Goal: Task Accomplishment & Management: Complete application form

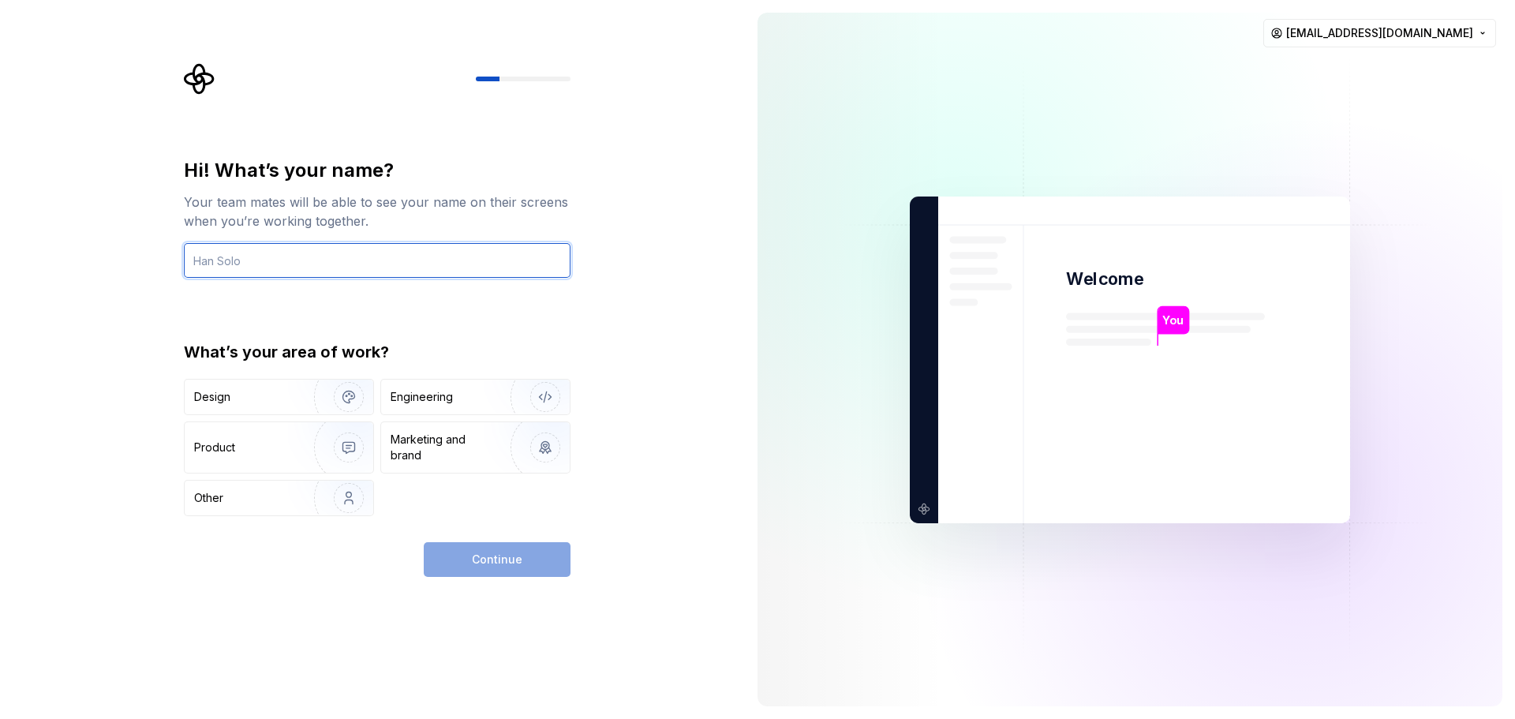
click at [357, 253] on input "text" at bounding box center [377, 260] width 387 height 35
click at [241, 259] on input "text" at bounding box center [377, 260] width 387 height 35
type input "Sushant"
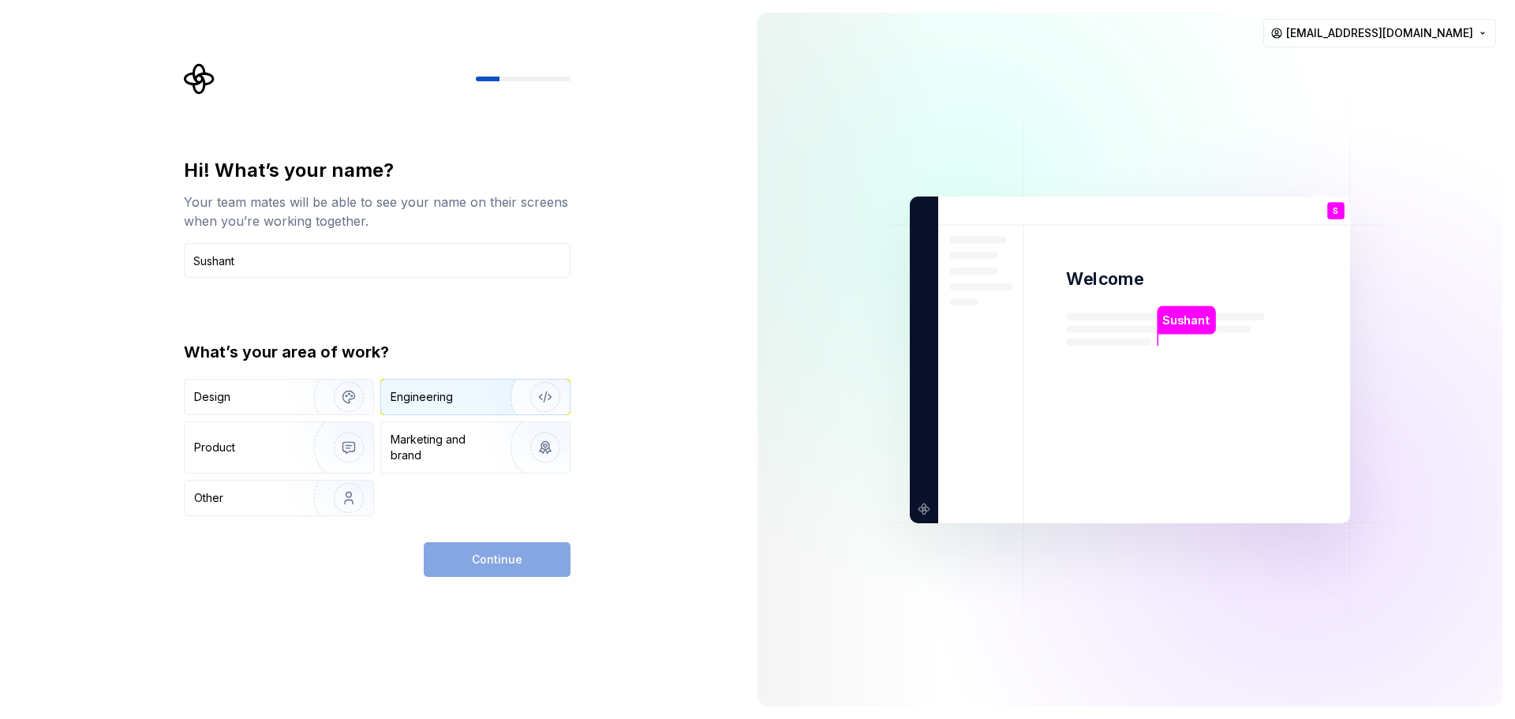
click at [444, 396] on div "Engineering" at bounding box center [422, 397] width 62 height 16
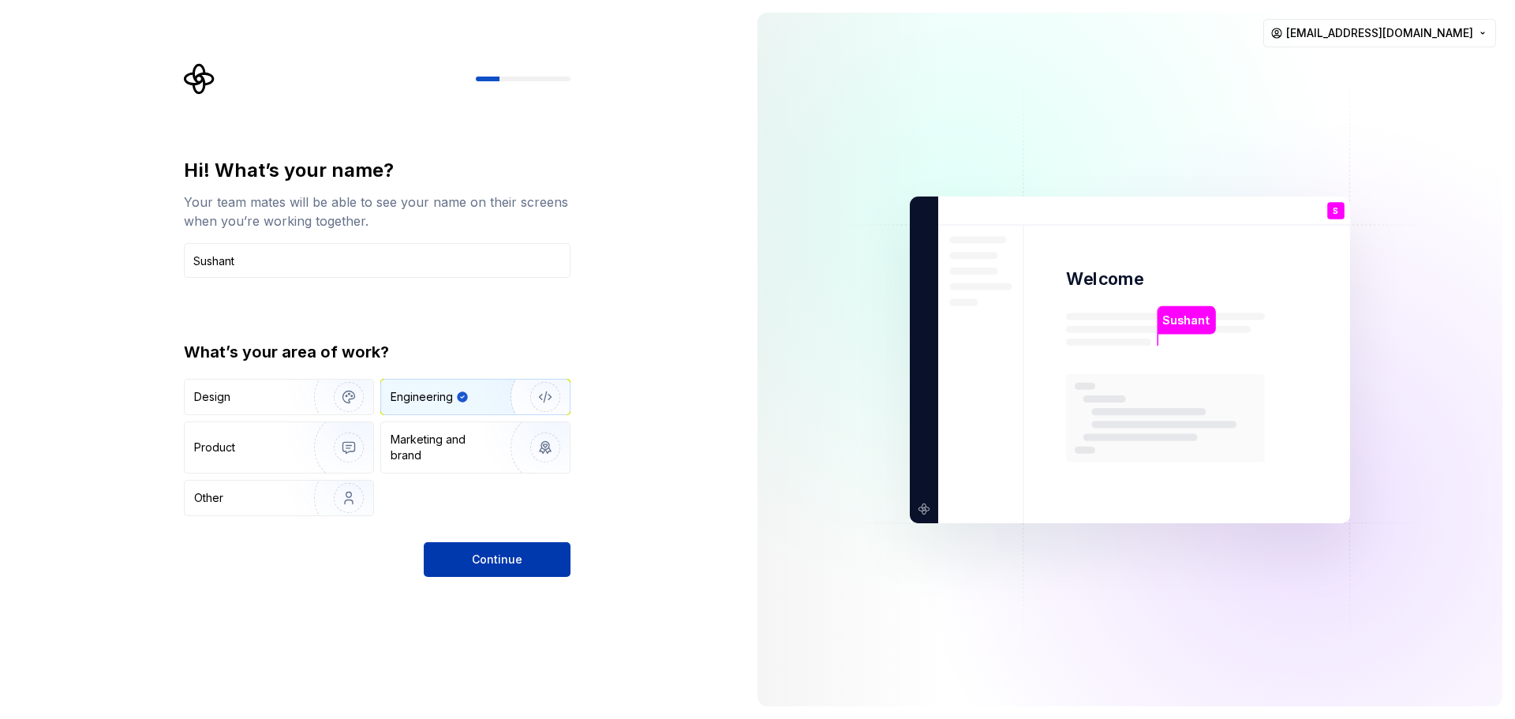
click at [563, 574] on button "Continue" at bounding box center [497, 559] width 147 height 35
click at [490, 557] on div "Continue" at bounding box center [497, 559] width 147 height 35
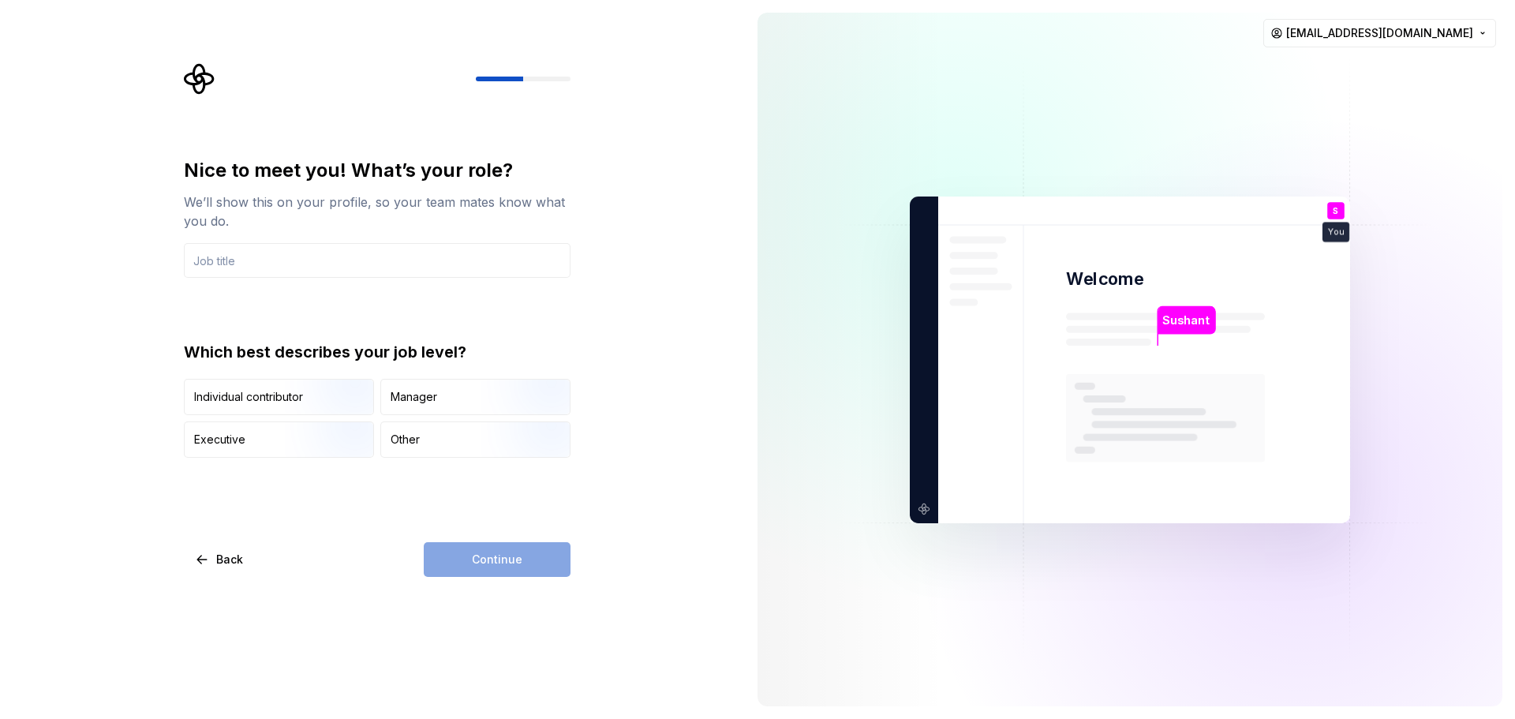
click at [312, 241] on div "Nice to meet you! What’s your role? We’ll show this on your profile, so your te…" at bounding box center [377, 218] width 387 height 120
click at [294, 278] on div "Nice to meet you! What’s your role? We’ll show this on your profile, so your te…" at bounding box center [377, 308] width 387 height 300
click at [309, 252] on input "text" at bounding box center [377, 260] width 387 height 35
type input "Boss"
type input "C"
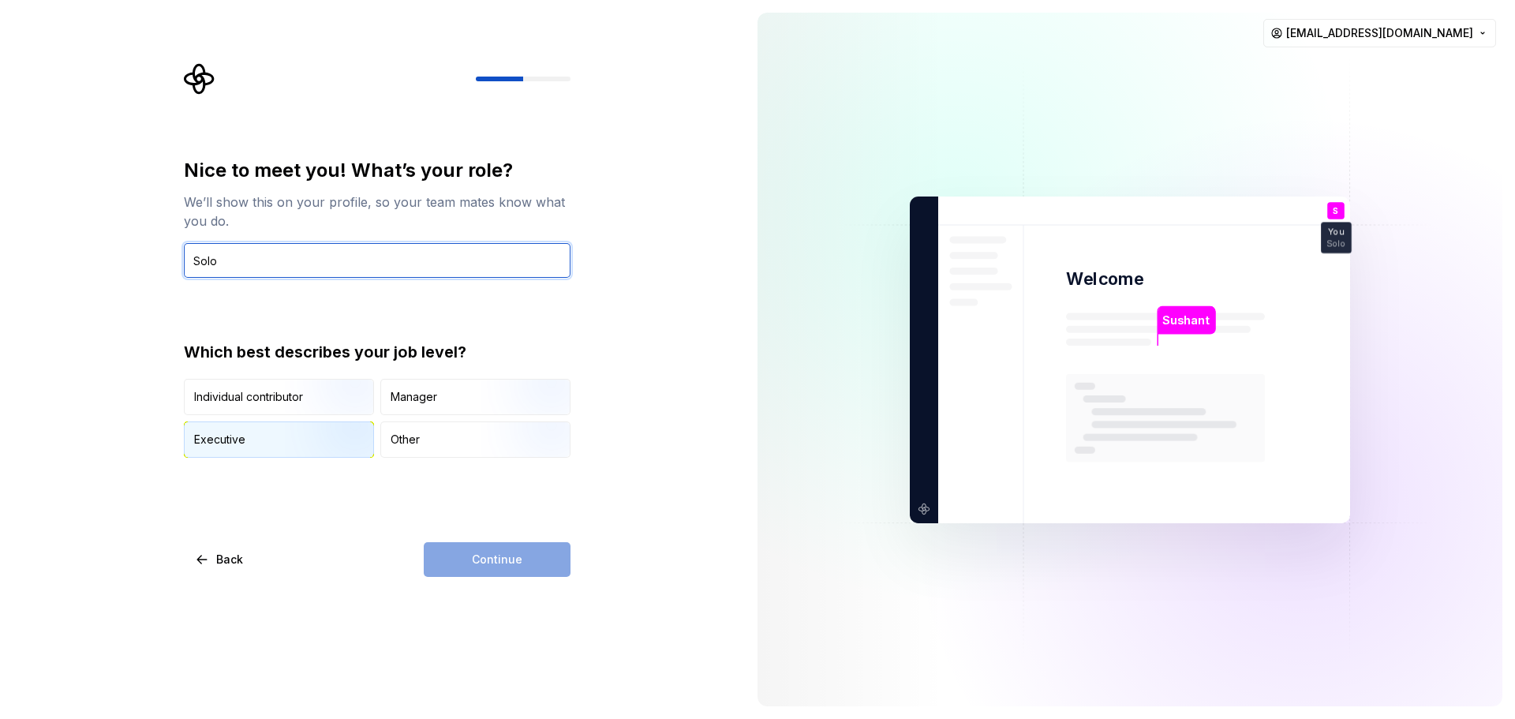
type input "Solo"
click at [300, 447] on img "button" at bounding box center [335, 459] width 101 height 106
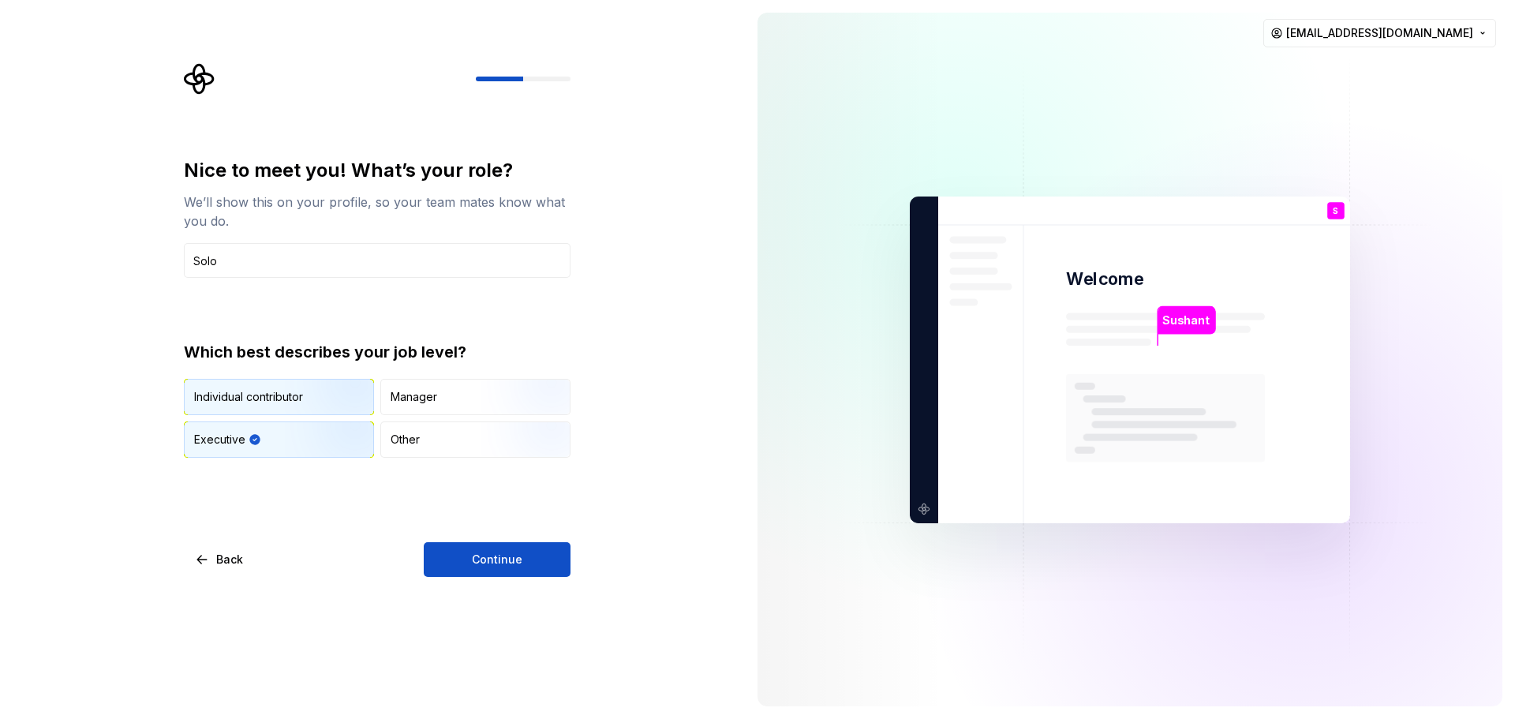
click at [361, 385] on img "button" at bounding box center [335, 417] width 101 height 106
click at [298, 454] on img "button" at bounding box center [335, 459] width 101 height 106
click at [488, 566] on span "Continue" at bounding box center [497, 559] width 50 height 16
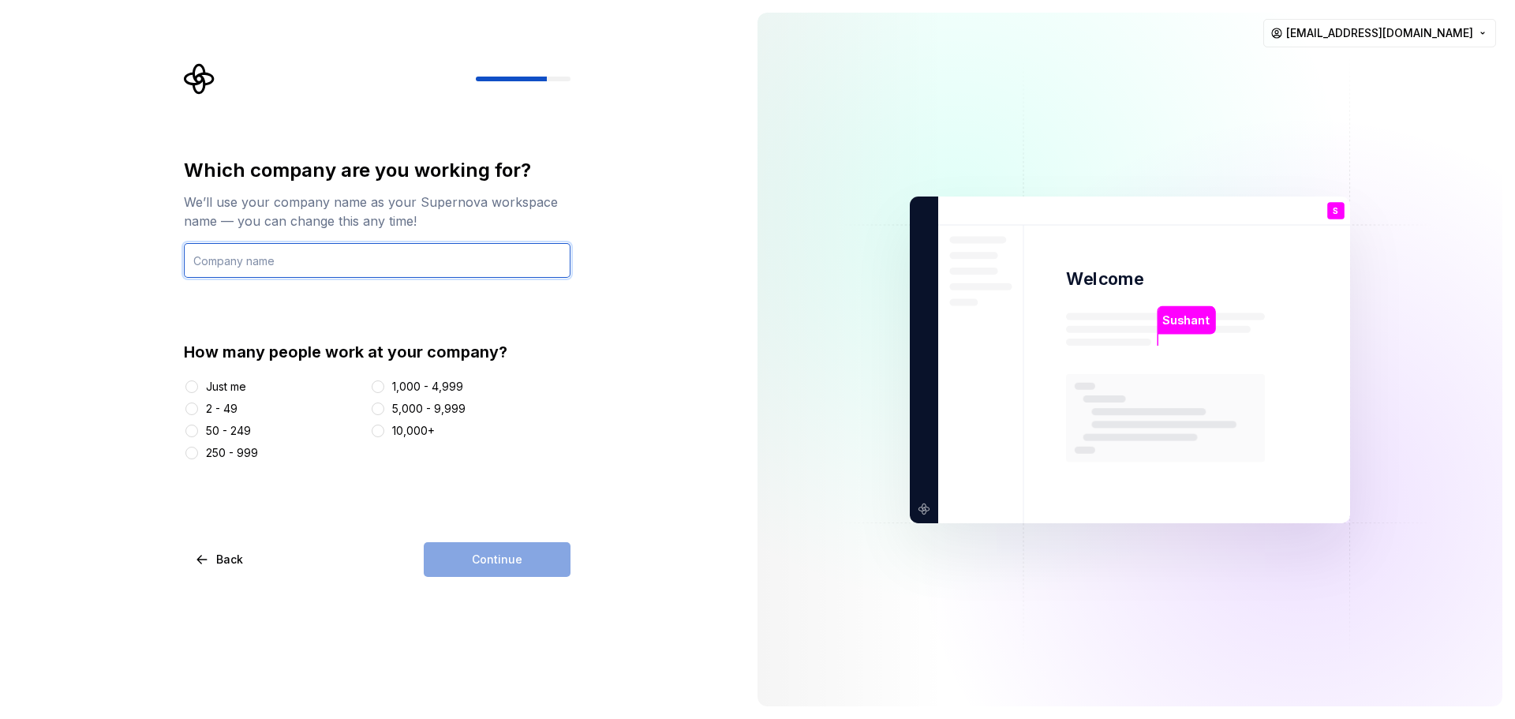
click at [366, 259] on input "text" at bounding box center [377, 260] width 387 height 35
drag, startPoint x: 366, startPoint y: 259, endPoint x: 353, endPoint y: 271, distance: 17.3
click at [366, 259] on input "text" at bounding box center [377, 260] width 387 height 35
click at [203, 386] on div "Just me" at bounding box center [274, 387] width 180 height 16
click at [189, 387] on button "Just me" at bounding box center [191, 386] width 13 height 13
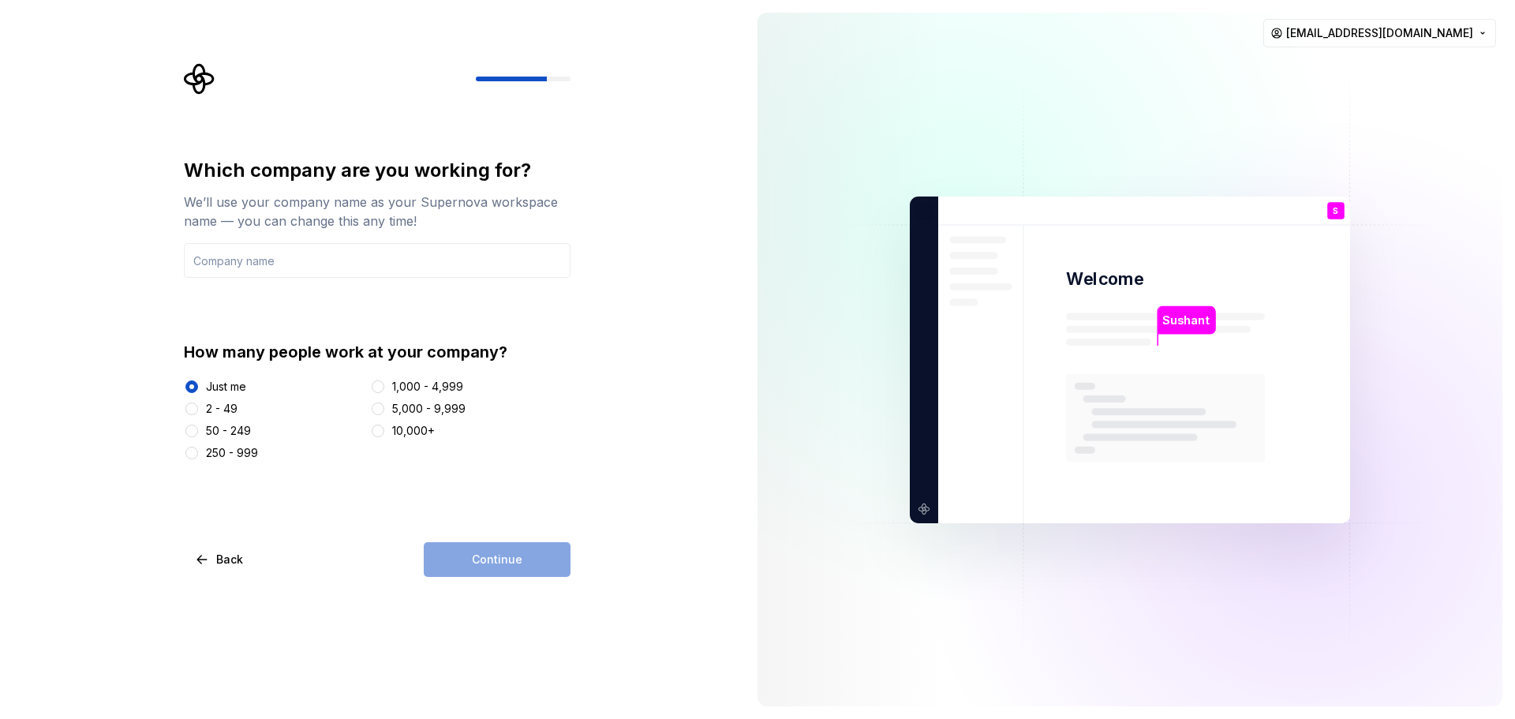
click at [247, 234] on div "Which company are you working for? We’ll use your company name as your Supernov…" at bounding box center [377, 218] width 387 height 120
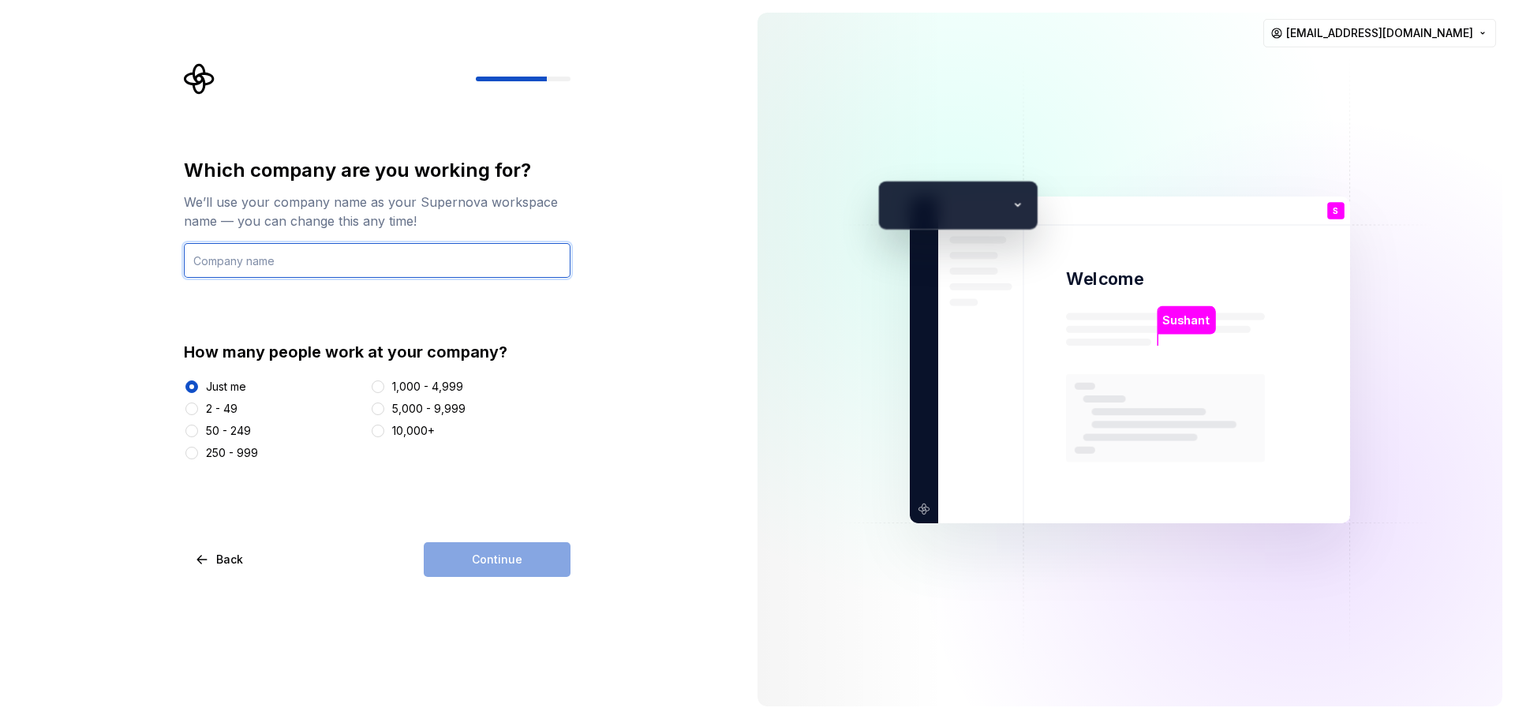
click at [239, 257] on input "text" at bounding box center [377, 260] width 387 height 35
type input "650 Tech Solutions LLC"
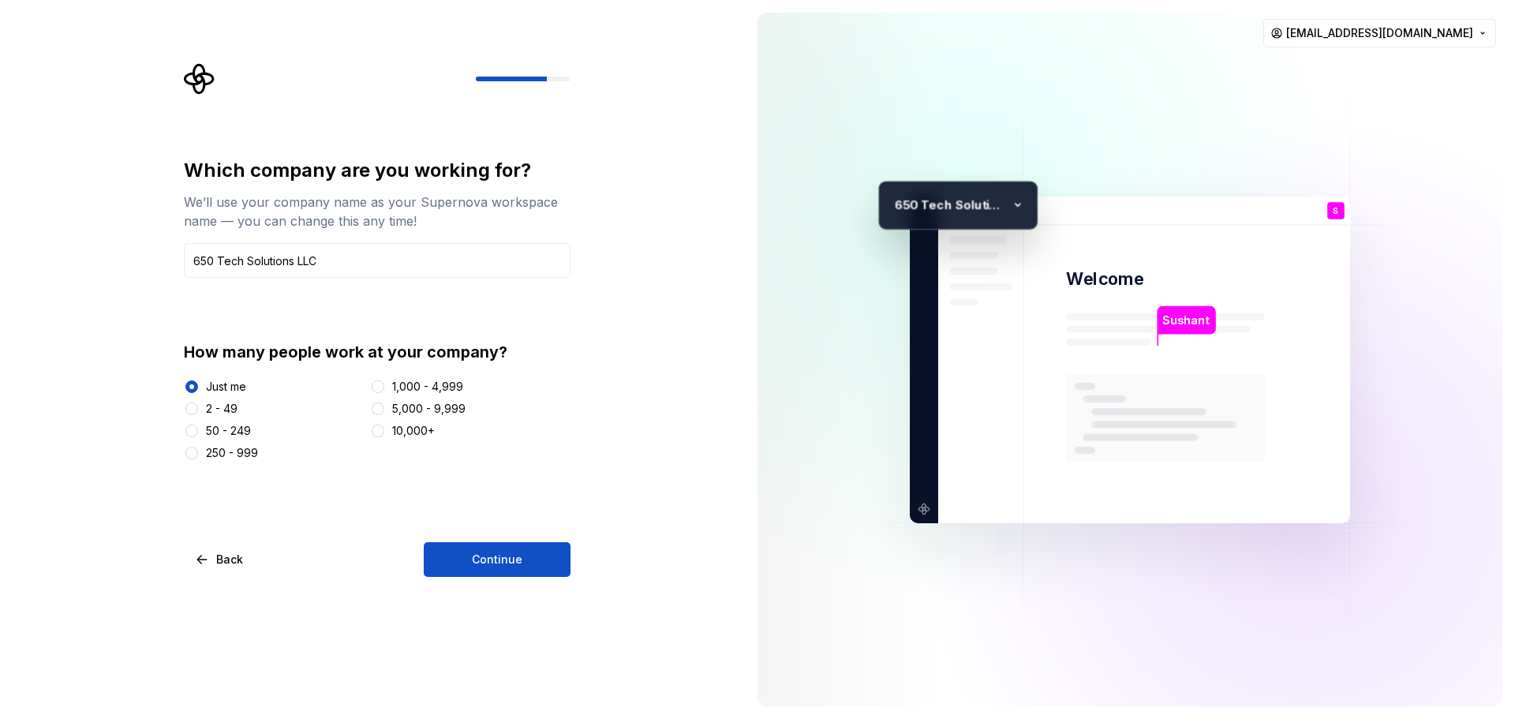
click at [528, 562] on button "Continue" at bounding box center [497, 559] width 147 height 35
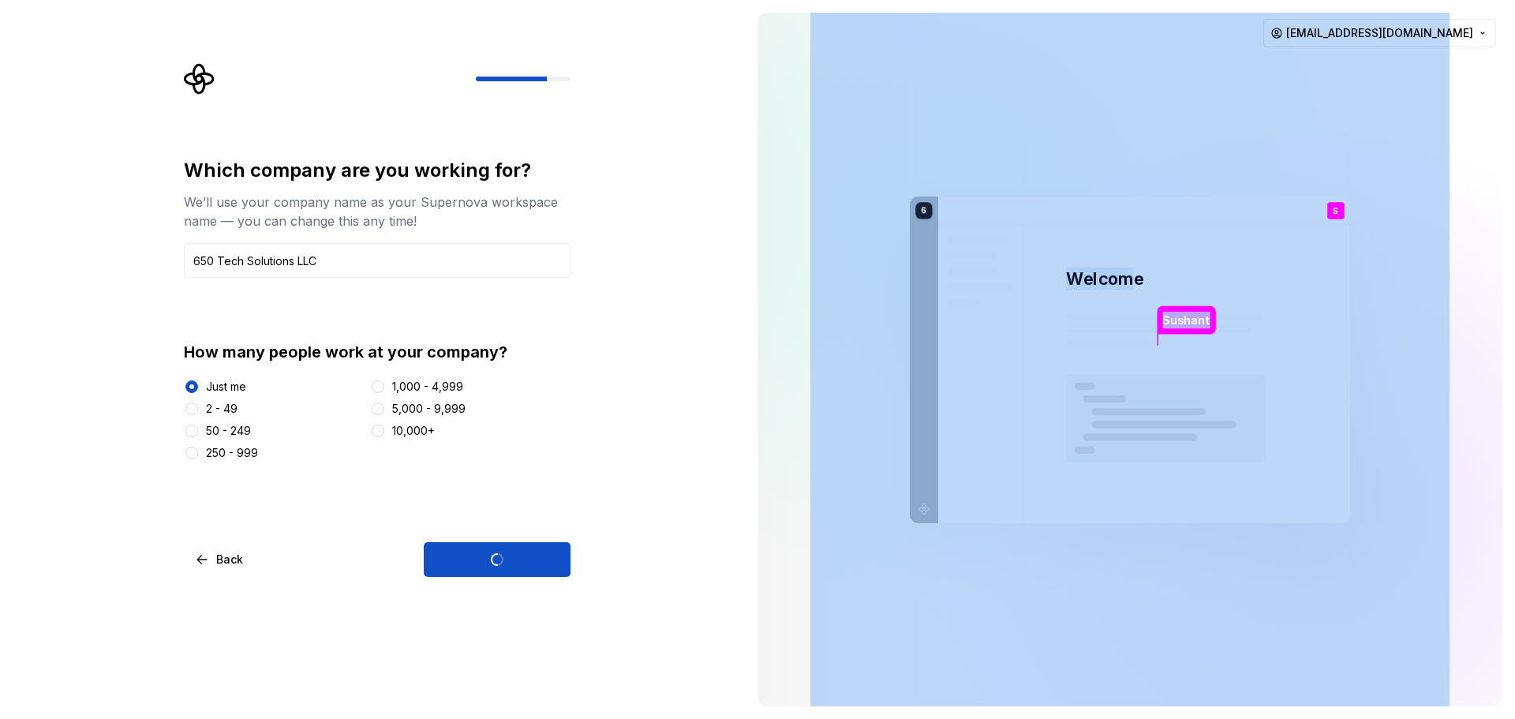
click at [1210, 371] on div "[PERSON_NAME] Welcome S You Solo T B +3 6 50 Tech Solutions LLC [PERSON_NAME] […" at bounding box center [1130, 359] width 440 height 327
click at [1210, 371] on img at bounding box center [1129, 360] width 639 height 746
drag, startPoint x: 1183, startPoint y: 415, endPoint x: 1077, endPoint y: 260, distance: 187.3
click at [1077, 260] on div "[PERSON_NAME] Welcome S You Solo T B +3 6 50 Tech Solutions LLC [PERSON_NAME] […" at bounding box center [1130, 359] width 440 height 327
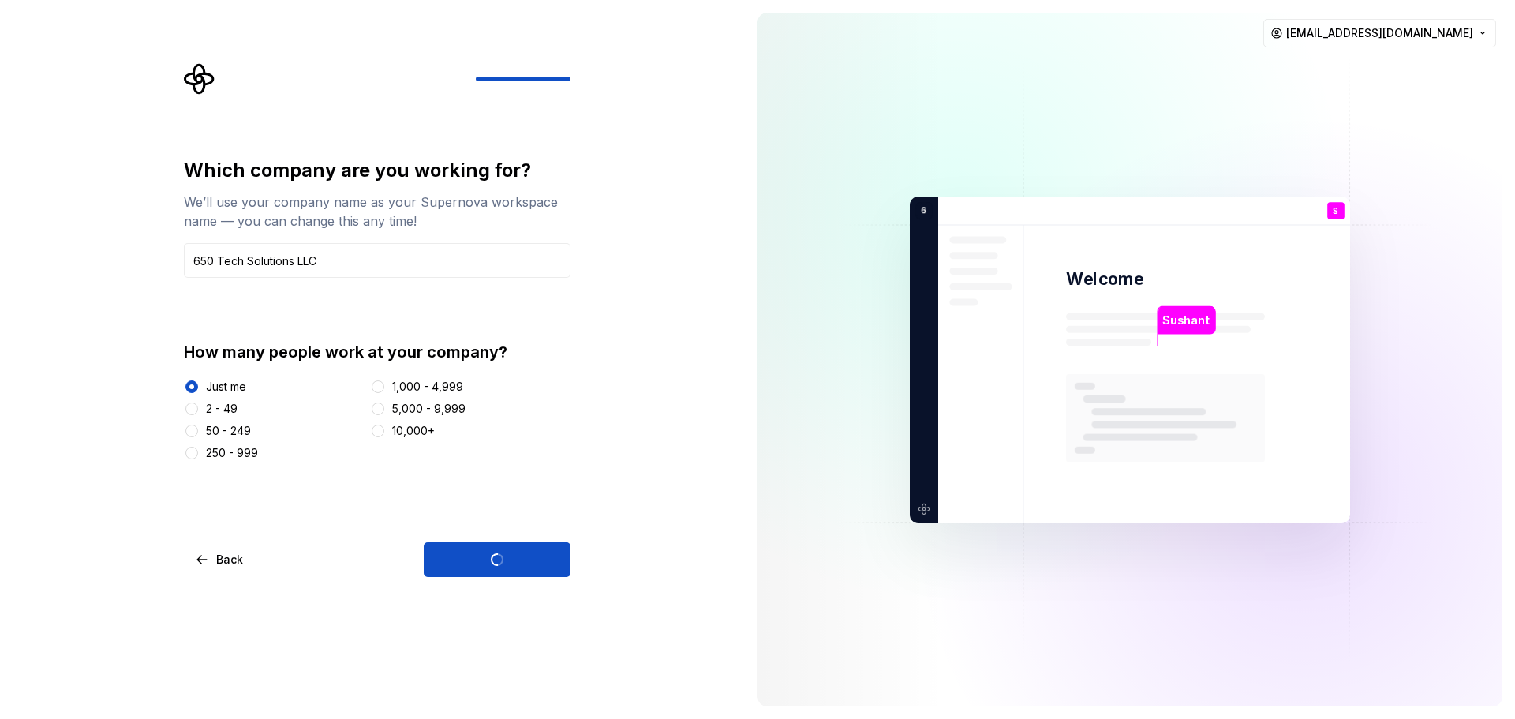
click at [1077, 260] on img at bounding box center [1129, 360] width 639 height 746
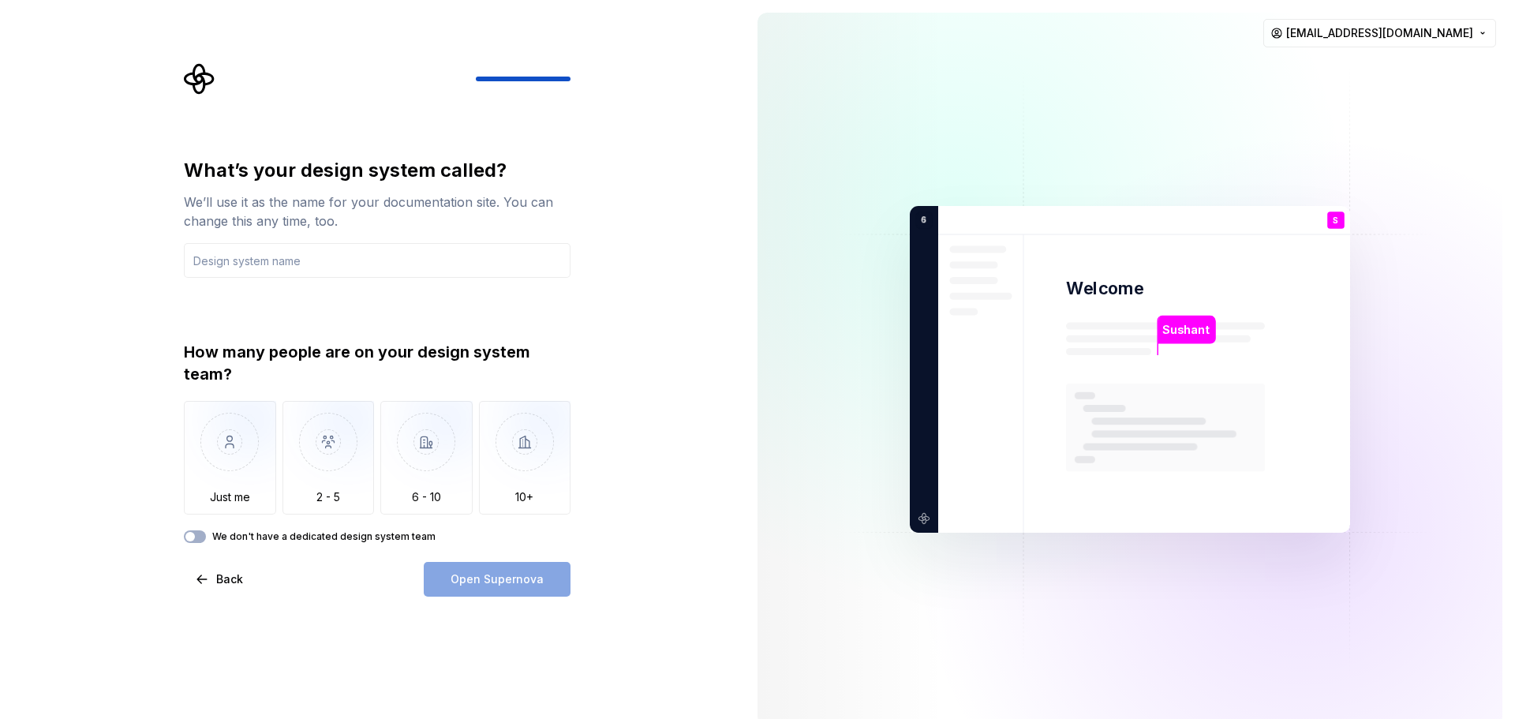
click at [1156, 431] on rect at bounding box center [1163, 433] width 145 height 7
click at [244, 264] on input "text" at bounding box center [377, 260] width 387 height 35
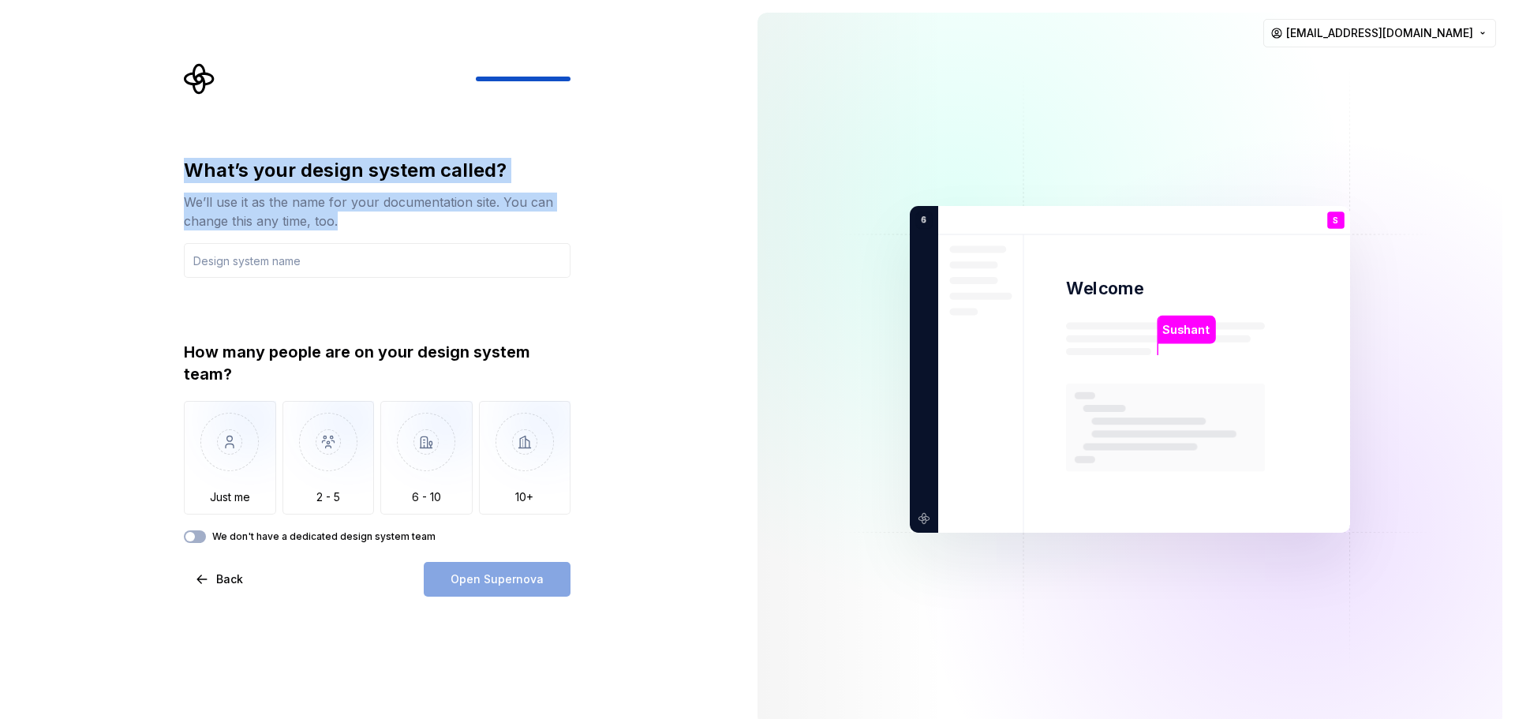
drag, startPoint x: 255, startPoint y: 197, endPoint x: 434, endPoint y: 218, distance: 180.3
click at [432, 219] on div "What’s your design system called? We’ll use it as the name for your documentati…" at bounding box center [372, 369] width 745 height 738
click at [434, 218] on div "We’ll use it as the name for your documentation site. You can change this any t…" at bounding box center [377, 212] width 387 height 38
drag, startPoint x: 260, startPoint y: 192, endPoint x: 215, endPoint y: 178, distance: 47.2
click at [220, 180] on div "What’s your design system called? We’ll use it as the name for your documentati…" at bounding box center [377, 194] width 387 height 73
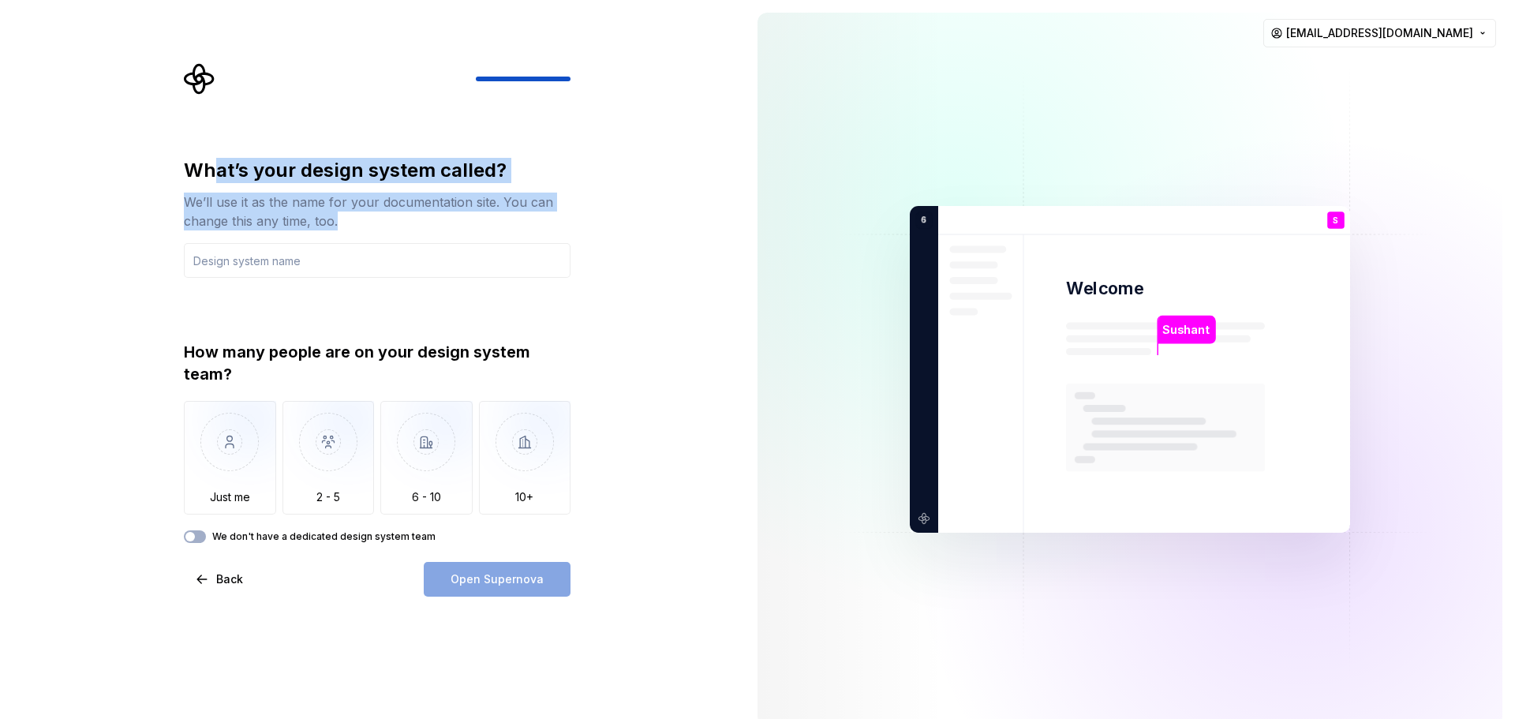
click at [211, 174] on div "What’s your design system called?" at bounding box center [377, 170] width 387 height 25
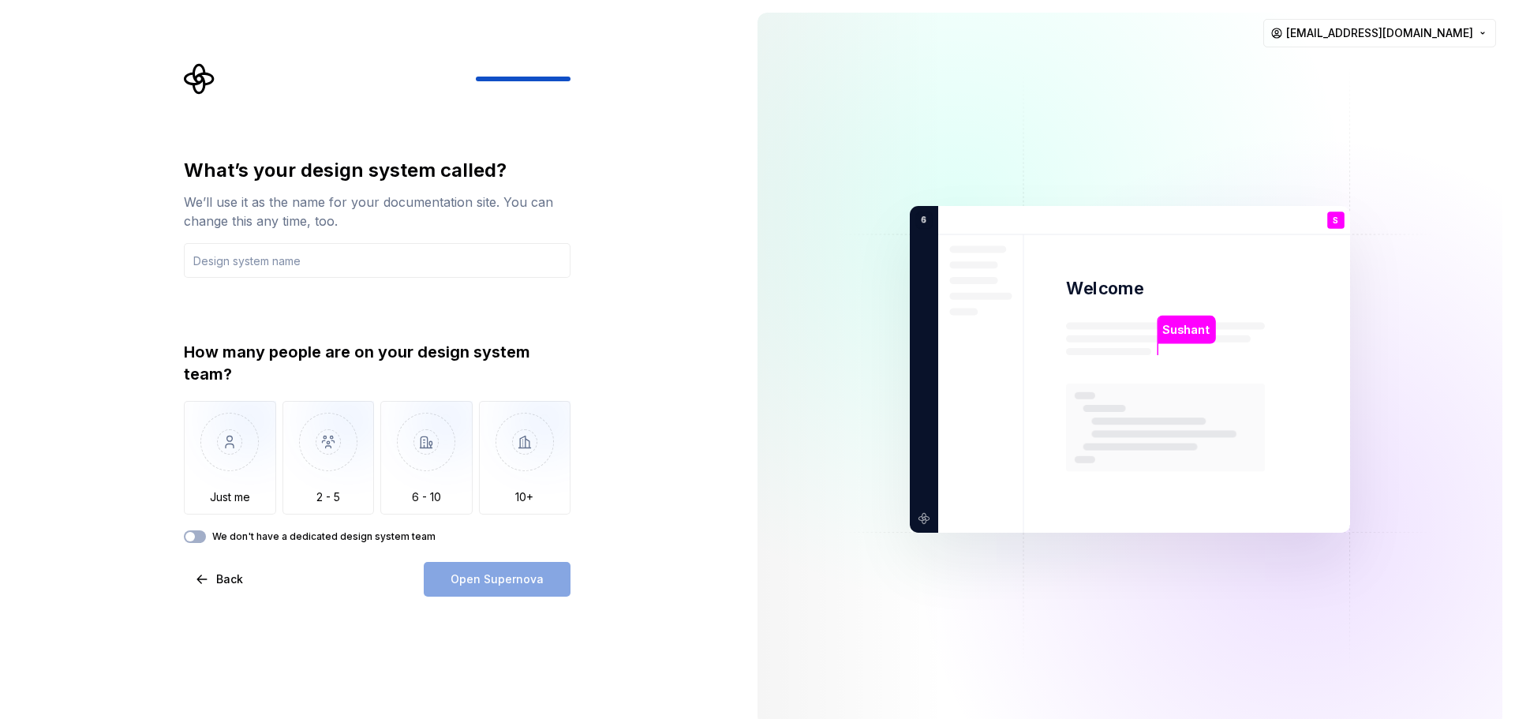
click at [342, 215] on div "What’s your design system called? We’ll use it as the name for your documentati…" at bounding box center [377, 194] width 387 height 73
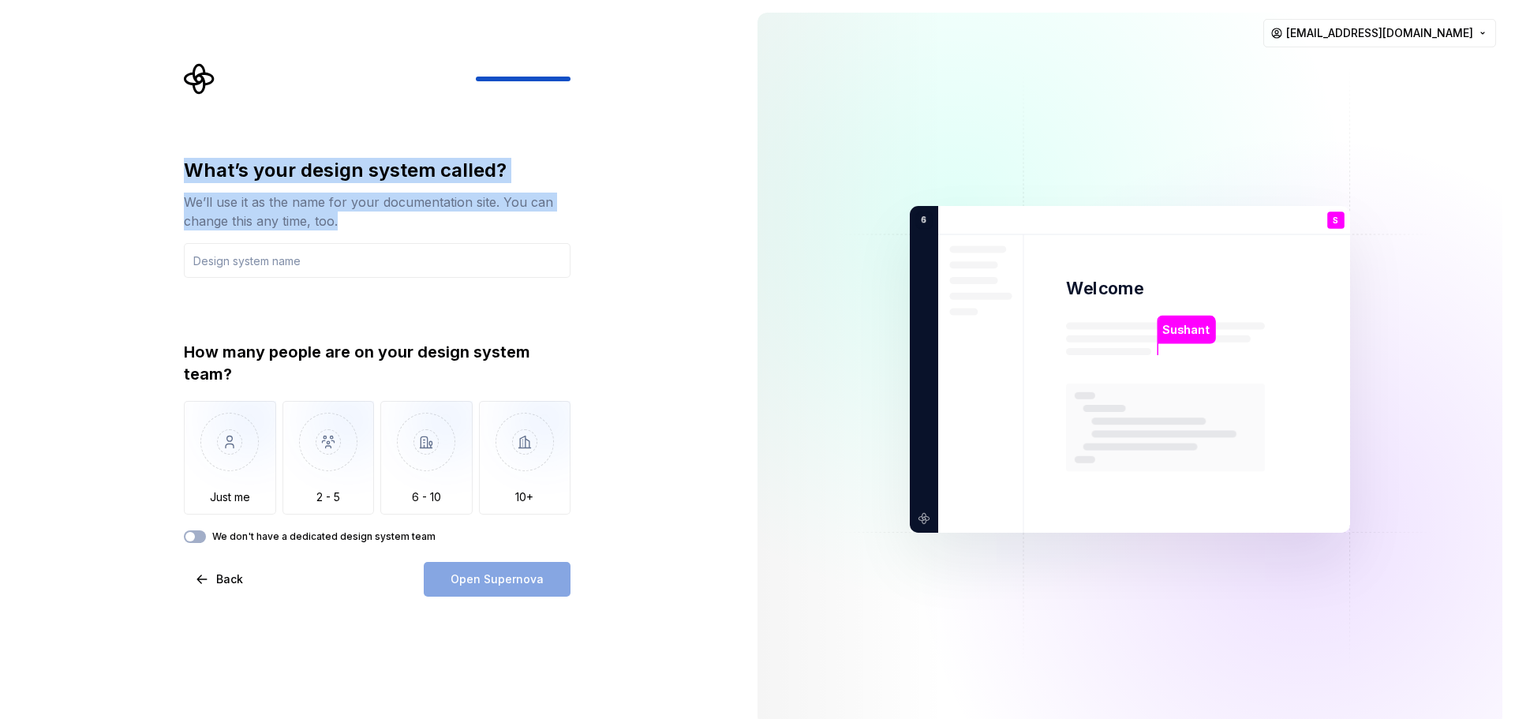
click at [496, 219] on div "We’ll use it as the name for your documentation site. You can change this any t…" at bounding box center [377, 212] width 387 height 38
click at [221, 448] on img "button" at bounding box center [230, 454] width 92 height 106
click at [193, 539] on span "button" at bounding box center [189, 536] width 9 height 9
click at [243, 235] on div "What’s your design system called? We’ll use it as the name for your documentati…" at bounding box center [377, 218] width 387 height 120
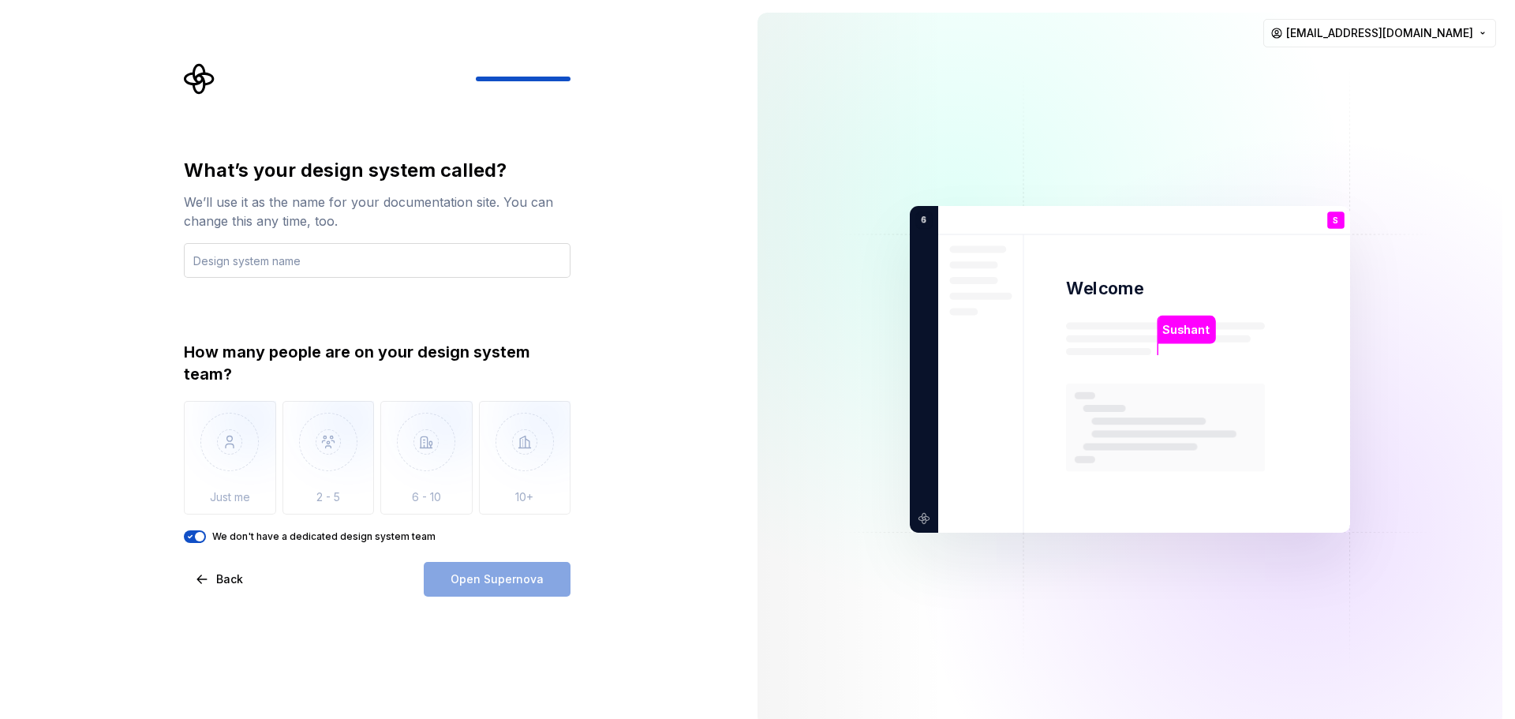
click at [244, 268] on input "text" at bounding box center [377, 260] width 387 height 35
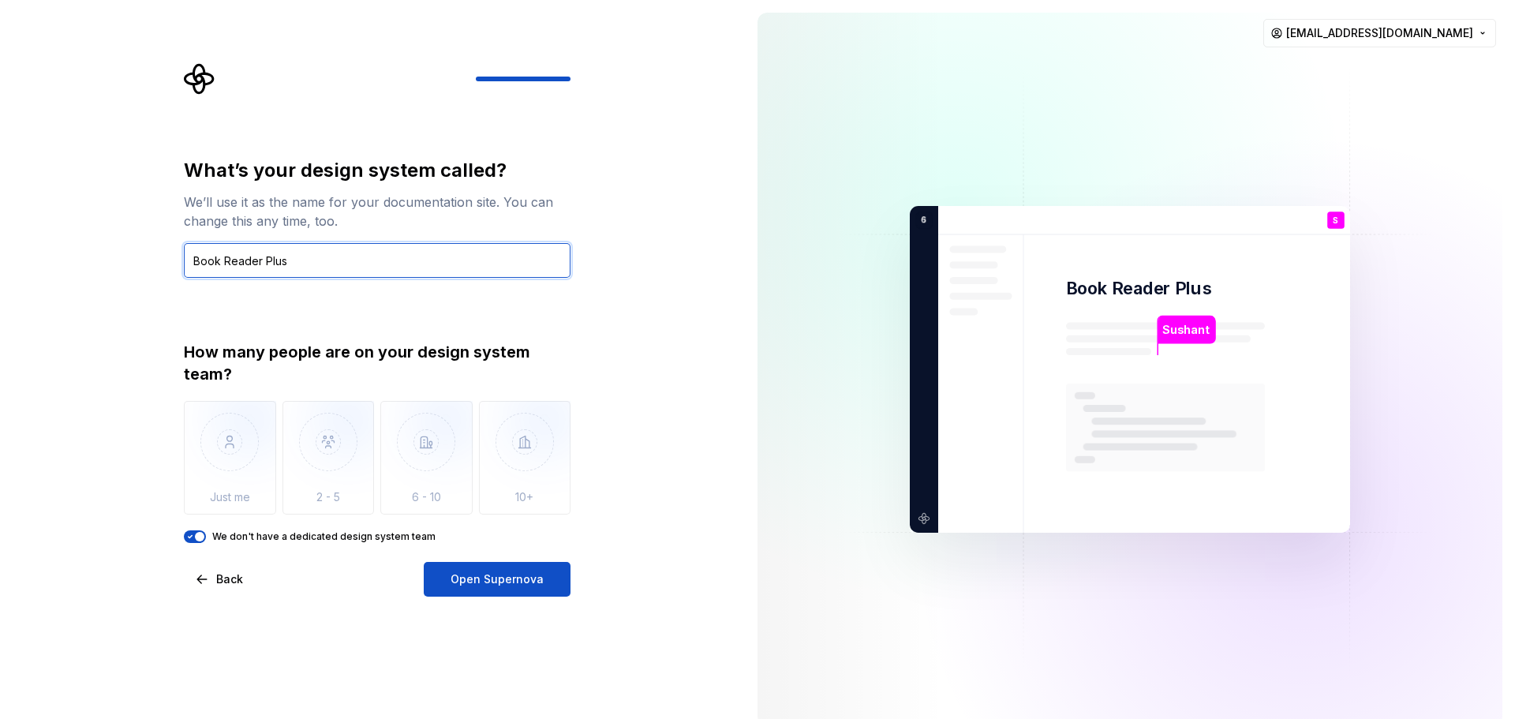
click at [250, 266] on input "Book Reader Plus" at bounding box center [377, 260] width 387 height 35
type input "Book Reader Plus"
click at [362, 278] on div "What’s your design system called? We’ll use it as the name for your documentati…" at bounding box center [377, 350] width 387 height 385
click at [363, 261] on input "Book Reader Plus" at bounding box center [377, 260] width 387 height 35
click at [271, 264] on input "Book Reader Plus" at bounding box center [377, 260] width 387 height 35
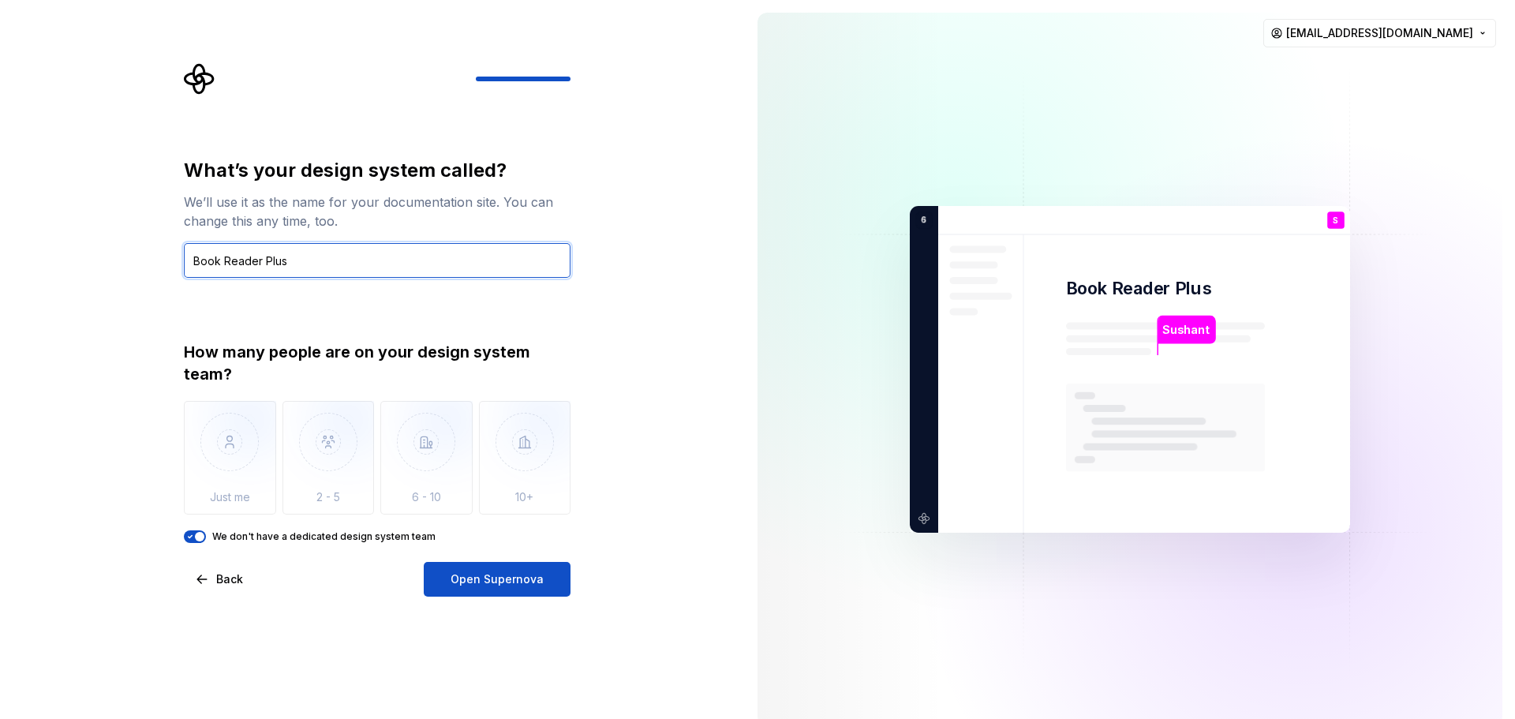
click at [271, 264] on input "Book Reader Plus" at bounding box center [377, 260] width 387 height 35
click at [329, 263] on input "Book Reader Plus" at bounding box center [377, 260] width 387 height 35
drag, startPoint x: 255, startPoint y: 254, endPoint x: 75, endPoint y: 238, distance: 180.6
click at [75, 238] on div "What’s your design system called? We’ll use it as the name for your documentati…" at bounding box center [372, 369] width 745 height 738
click at [320, 254] on input "Book Reader Plus" at bounding box center [377, 260] width 387 height 35
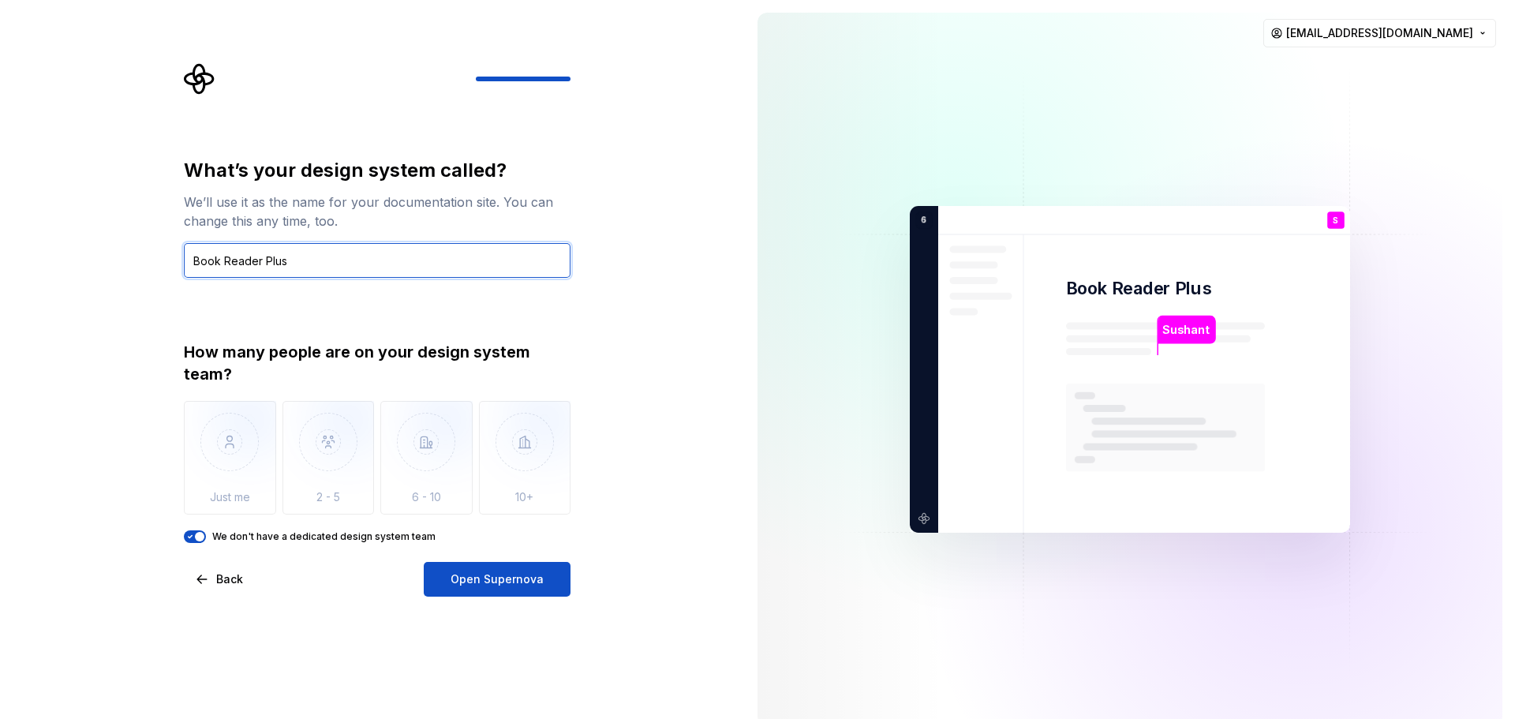
drag, startPoint x: 313, startPoint y: 264, endPoint x: 125, endPoint y: 239, distance: 190.1
click at [125, 239] on div "What’s your design system called? We’ll use it as the name for your documentati…" at bounding box center [372, 369] width 745 height 738
click at [376, 247] on input "Book Reader Plus" at bounding box center [377, 260] width 387 height 35
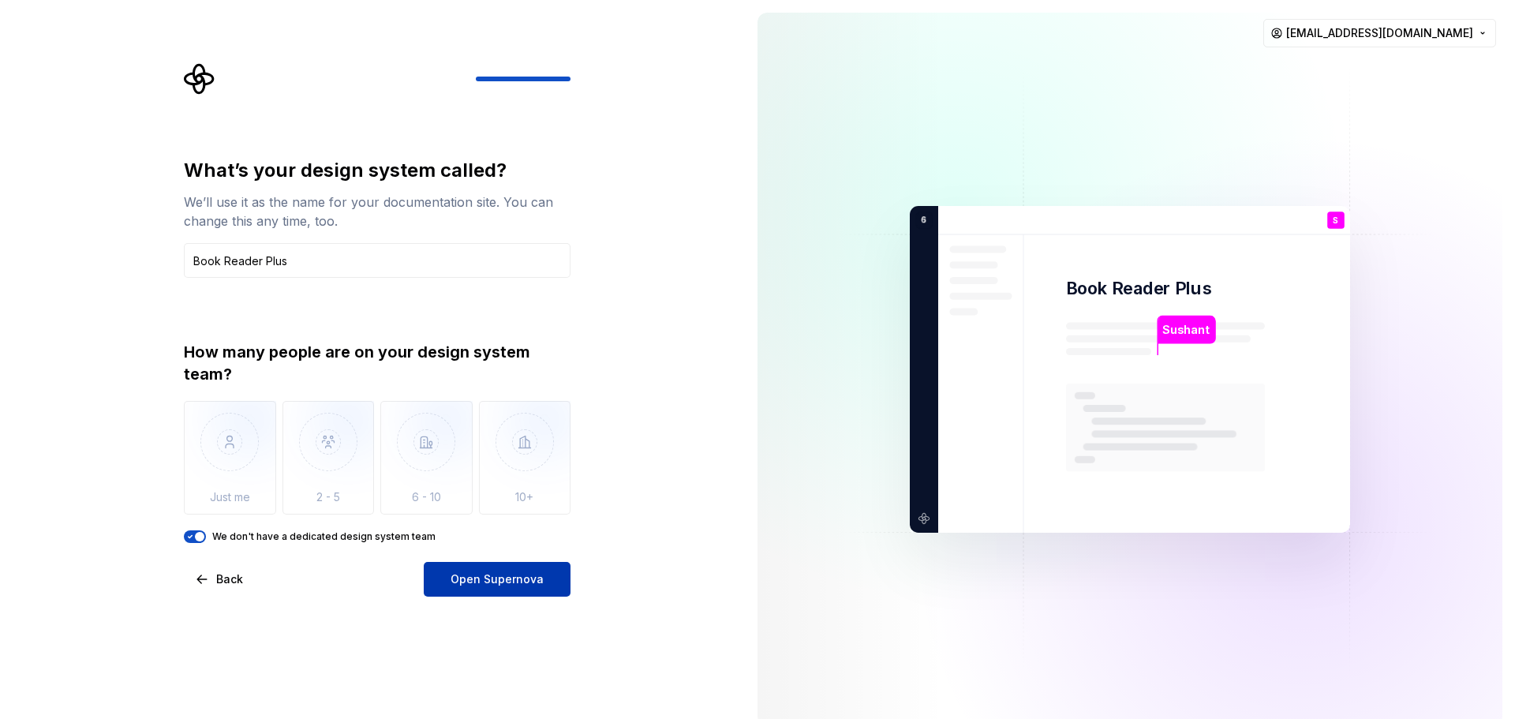
click at [529, 585] on span "Open Supernova" at bounding box center [496, 579] width 93 height 16
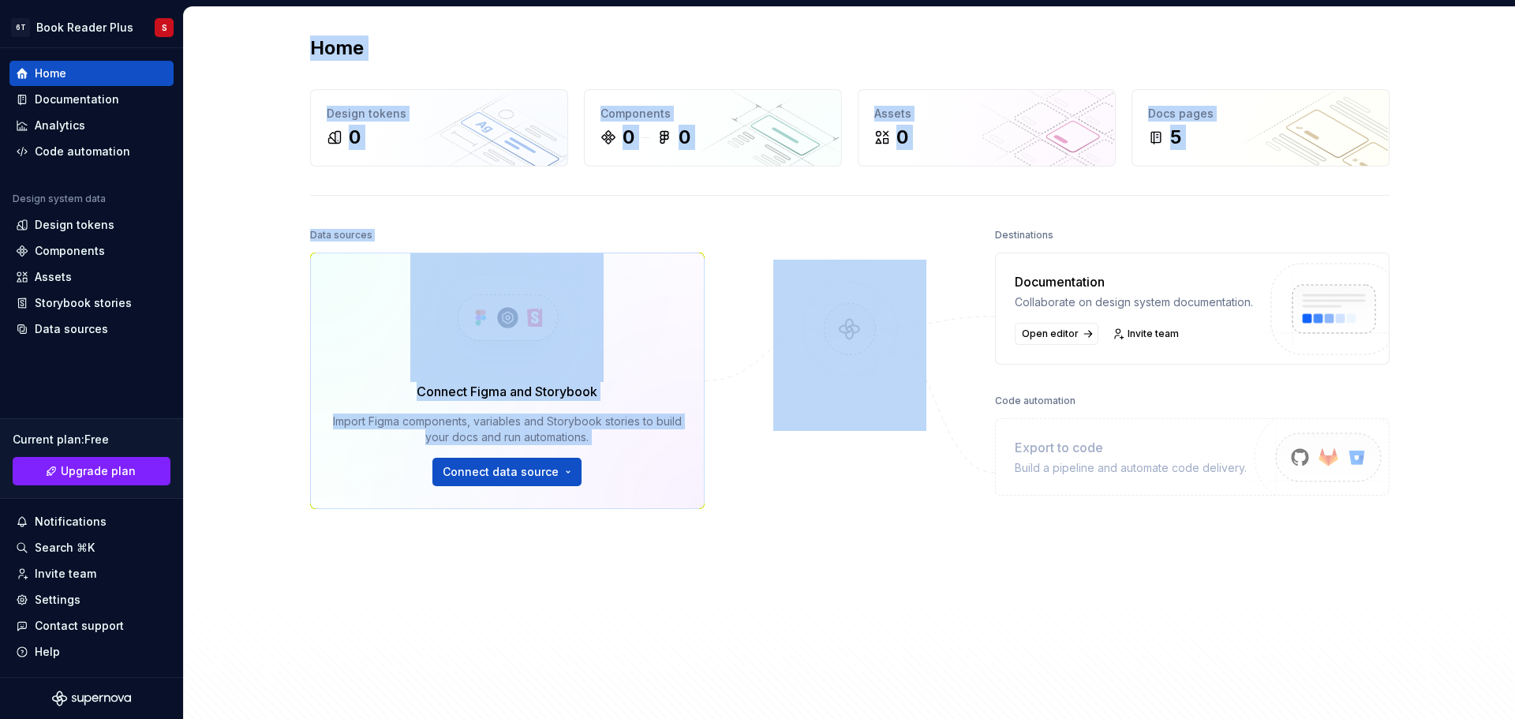
drag, startPoint x: 874, startPoint y: 580, endPoint x: 289, endPoint y: 54, distance: 787.2
click at [289, 54] on div "Home Design tokens 0 Components 0 0 Assets 0 Docs pages 5 Data sources Connect …" at bounding box center [850, 377] width 1136 height 740
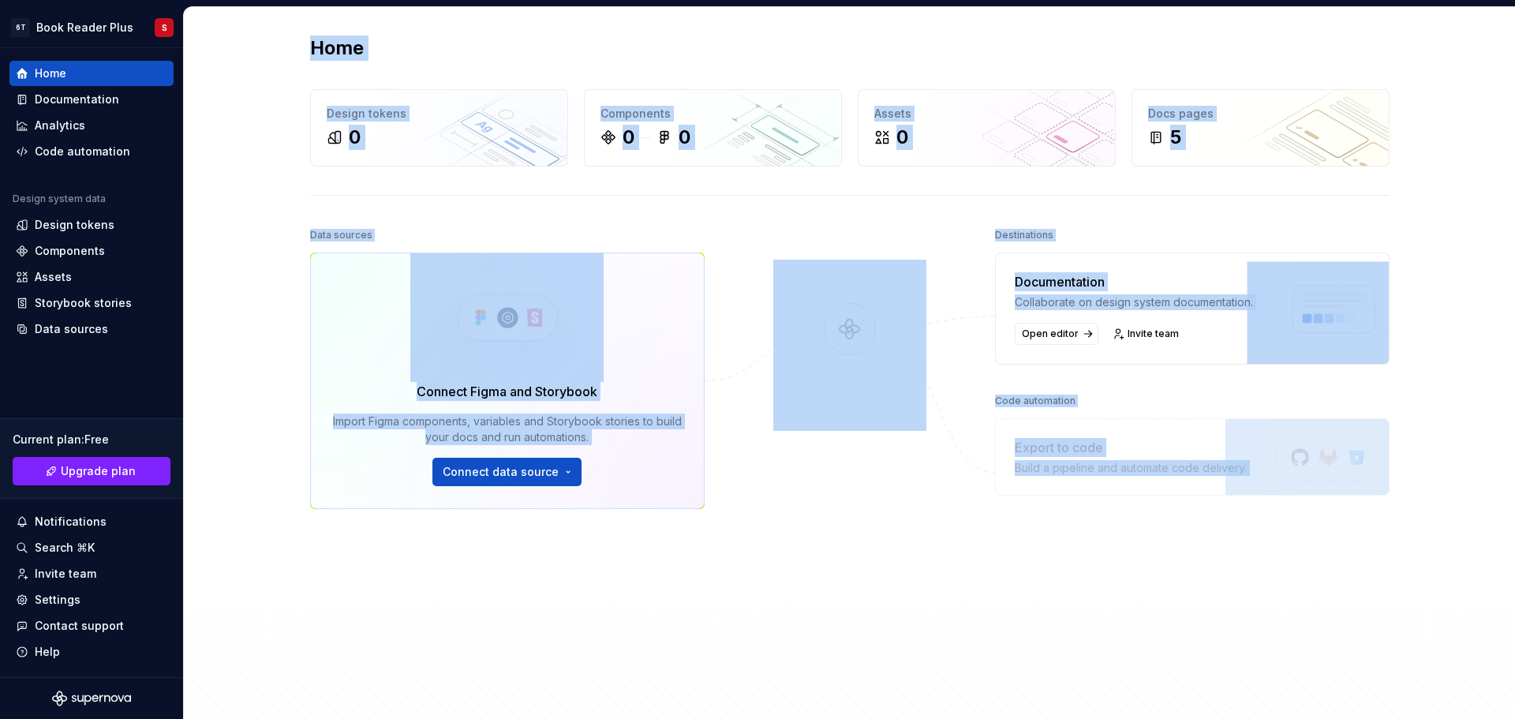
drag, startPoint x: 381, startPoint y: 70, endPoint x: 1387, endPoint y: 561, distance: 1119.2
click at [1376, 560] on div "Home Design tokens 0 Components 0 0 Assets 0 Docs pages 5 Data sources Connect …" at bounding box center [850, 377] width 1136 height 740
click at [1387, 561] on div "Home Design tokens 0 Components 0 0 Assets 0 Docs pages 5 Data sources Connect …" at bounding box center [850, 377] width 1136 height 740
drag, startPoint x: 1206, startPoint y: 533, endPoint x: 283, endPoint y: 56, distance: 1038.8
click at [282, 55] on div "Home Design tokens 0 Components 0 0 Assets 0 Docs pages 5 Data sources Connect …" at bounding box center [850, 377] width 1136 height 740
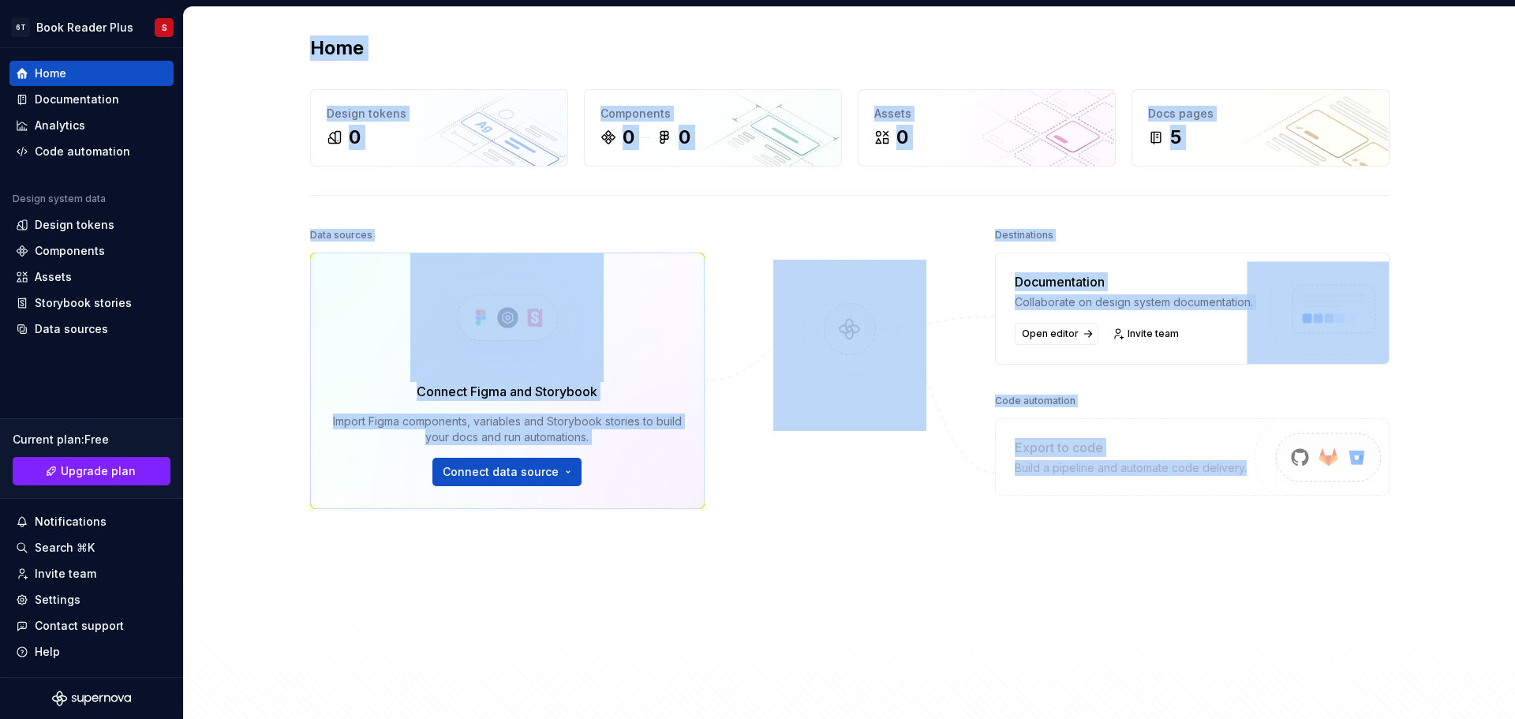
click at [283, 56] on div "Home Design tokens 0 Components 0 0 Assets 0 Docs pages 5 Data sources Connect …" at bounding box center [850, 377] width 1136 height 740
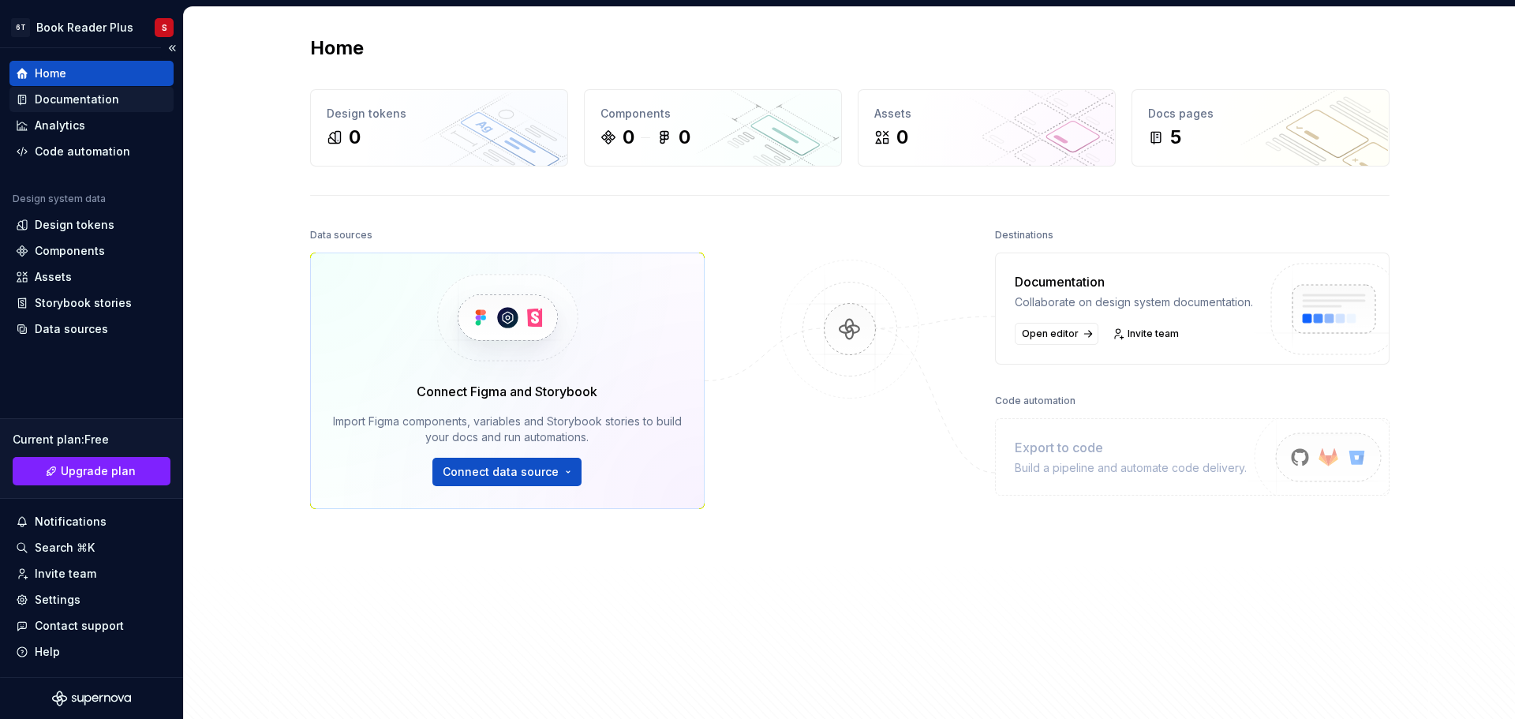
click at [128, 89] on div "Documentation" at bounding box center [91, 99] width 164 height 25
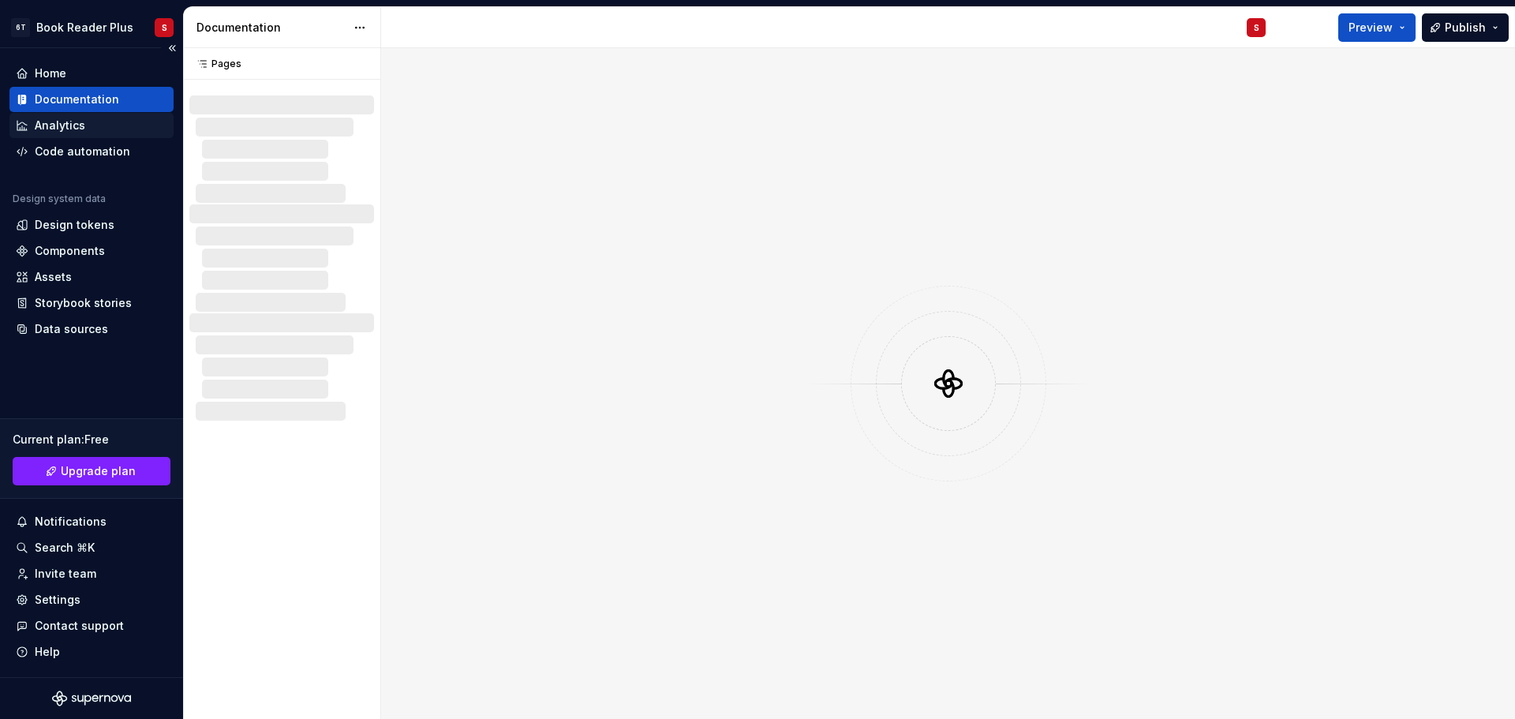
click at [77, 133] on div "Analytics" at bounding box center [60, 126] width 50 height 16
click at [82, 156] on div "Code automation" at bounding box center [82, 152] width 95 height 16
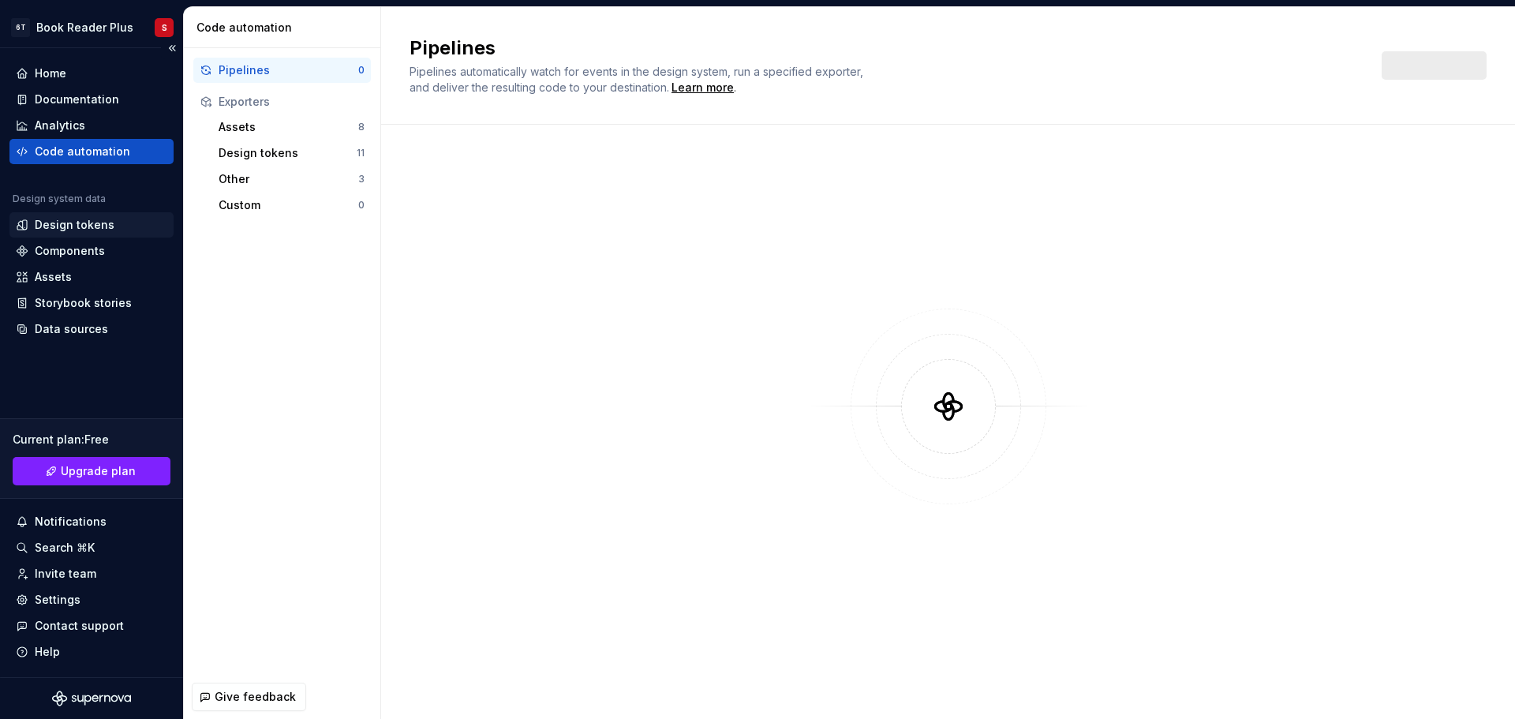
click at [104, 219] on div "Design tokens" at bounding box center [75, 225] width 80 height 16
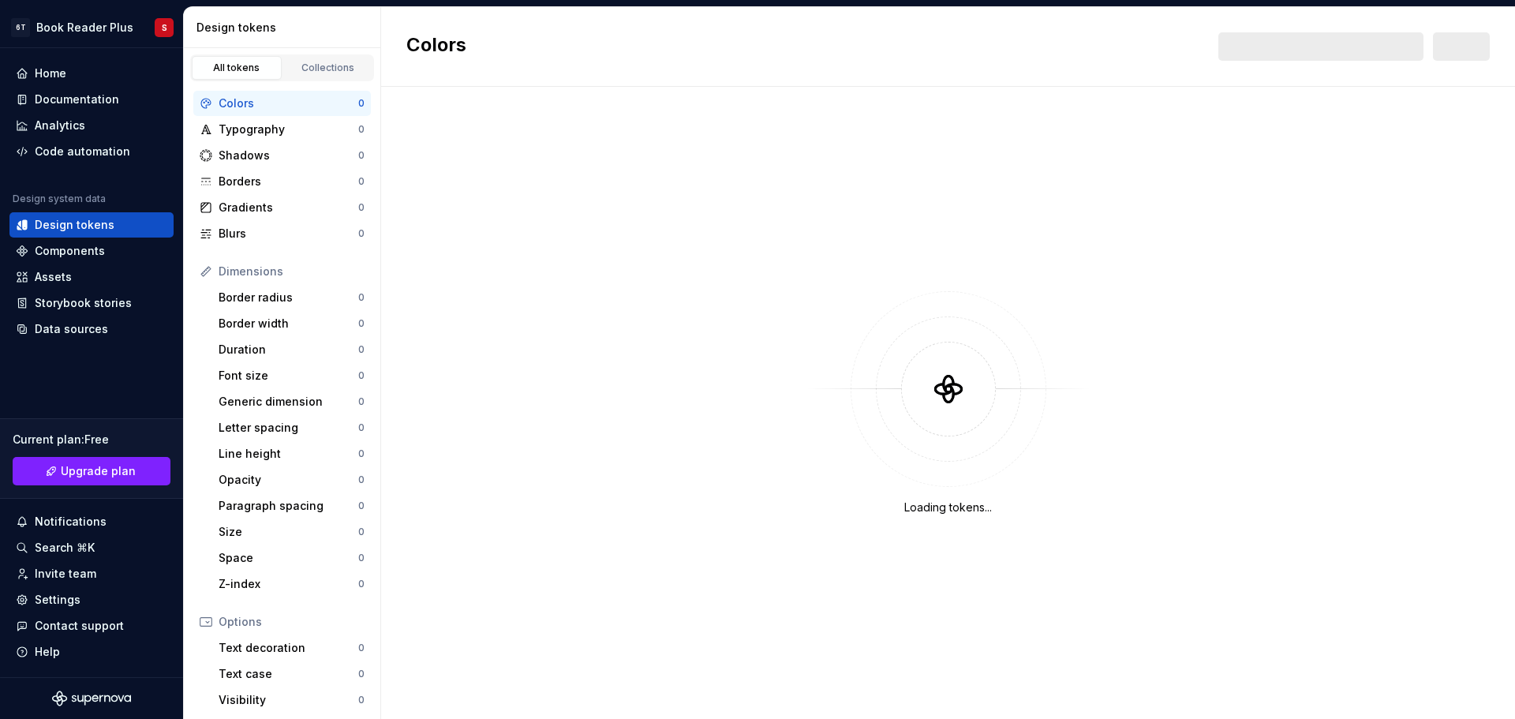
drag, startPoint x: 828, startPoint y: 323, endPoint x: 1144, endPoint y: 611, distance: 427.2
click at [1144, 612] on div "Loading tokens..." at bounding box center [948, 403] width 1134 height 632
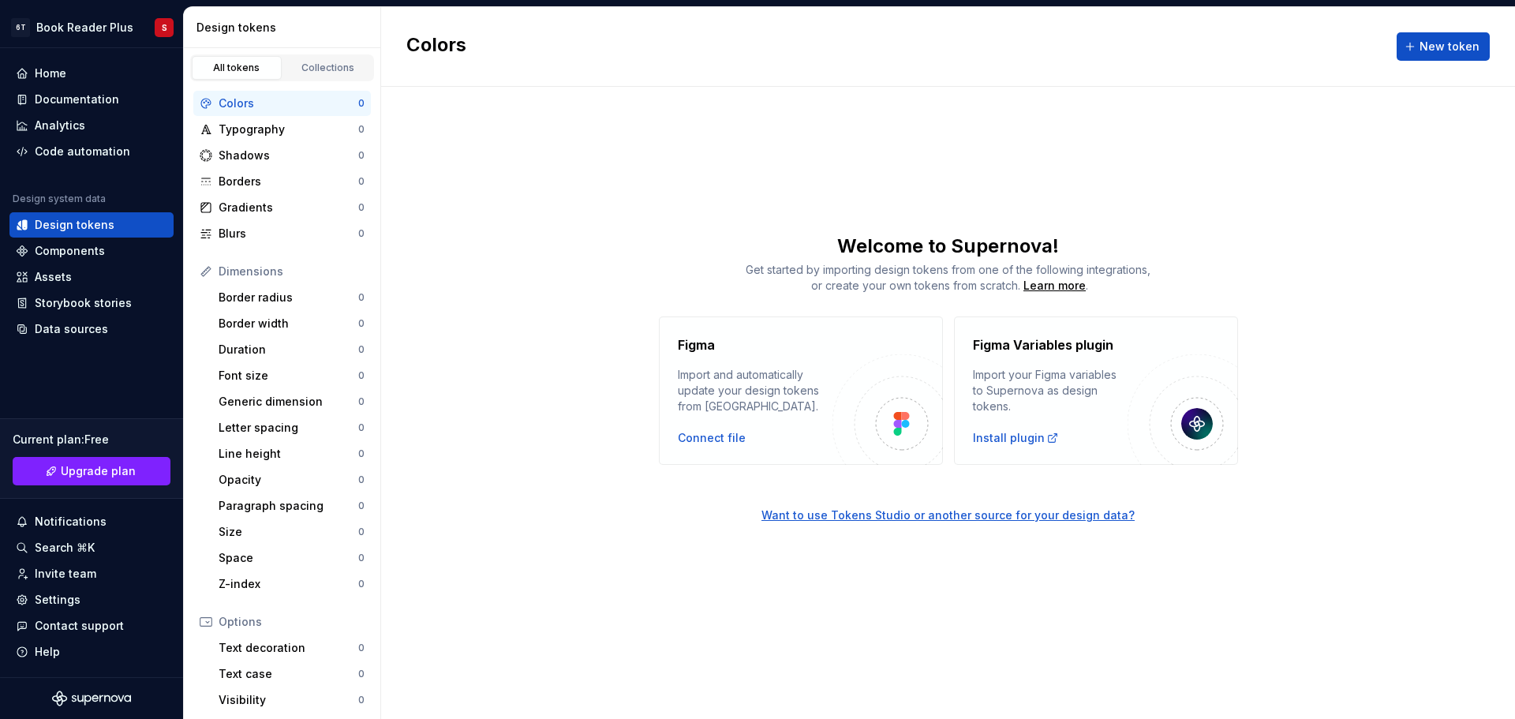
click at [1140, 604] on div "Colors New token Welcome to Supernova! Get started by importing design tokens f…" at bounding box center [948, 363] width 1134 height 712
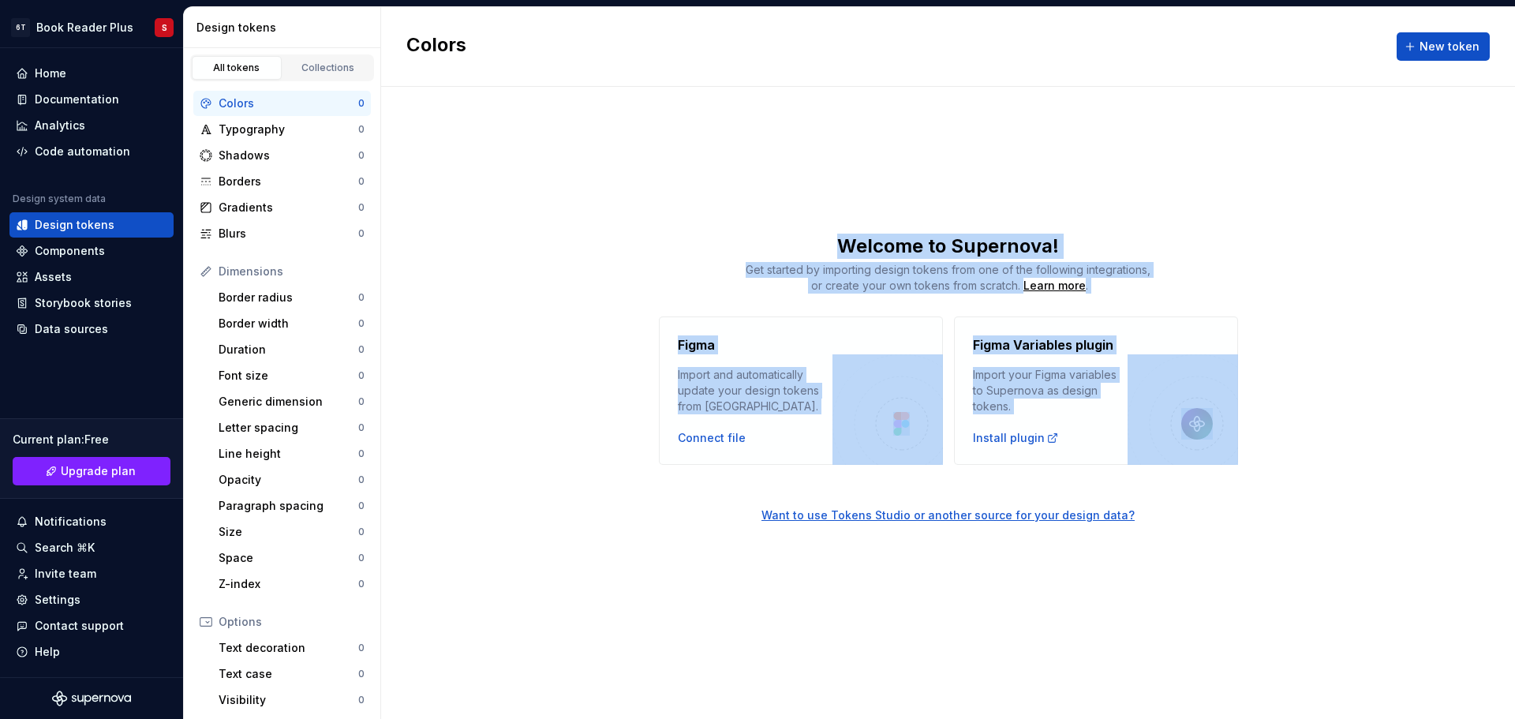
drag, startPoint x: 920, startPoint y: 252, endPoint x: 1463, endPoint y: 602, distance: 646.0
click at [1463, 602] on div "Colors New token Welcome to Supernova! Get started by importing design tokens f…" at bounding box center [948, 363] width 1134 height 712
drag, startPoint x: 1337, startPoint y: 558, endPoint x: 587, endPoint y: 146, distance: 855.9
click at [581, 148] on div "Colors New token Welcome to Supernova! Get started by importing design tokens f…" at bounding box center [948, 363] width 1134 height 712
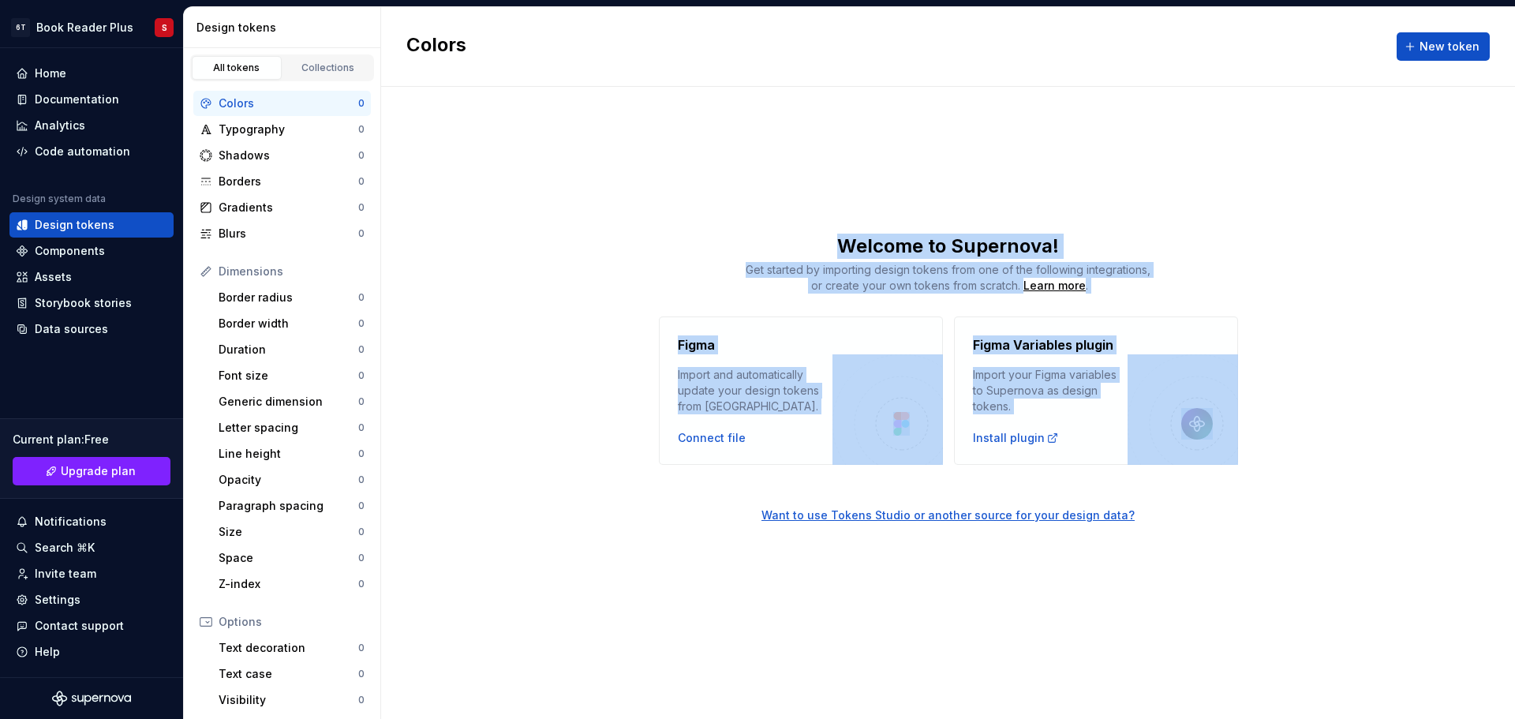
click at [587, 146] on div "Colors New token Welcome to Supernova! Get started by importing design tokens f…" at bounding box center [948, 363] width 1134 height 712
drag, startPoint x: 1138, startPoint y: 358, endPoint x: 1398, endPoint y: 595, distance: 351.3
click at [1393, 589] on div "Colors New token Welcome to Supernova! Get started by importing design tokens f…" at bounding box center [948, 363] width 1134 height 712
click at [1399, 595] on div "Colors New token Welcome to Supernova! Get started by importing design tokens f…" at bounding box center [948, 363] width 1134 height 712
drag, startPoint x: 1084, startPoint y: 549, endPoint x: 613, endPoint y: 188, distance: 593.6
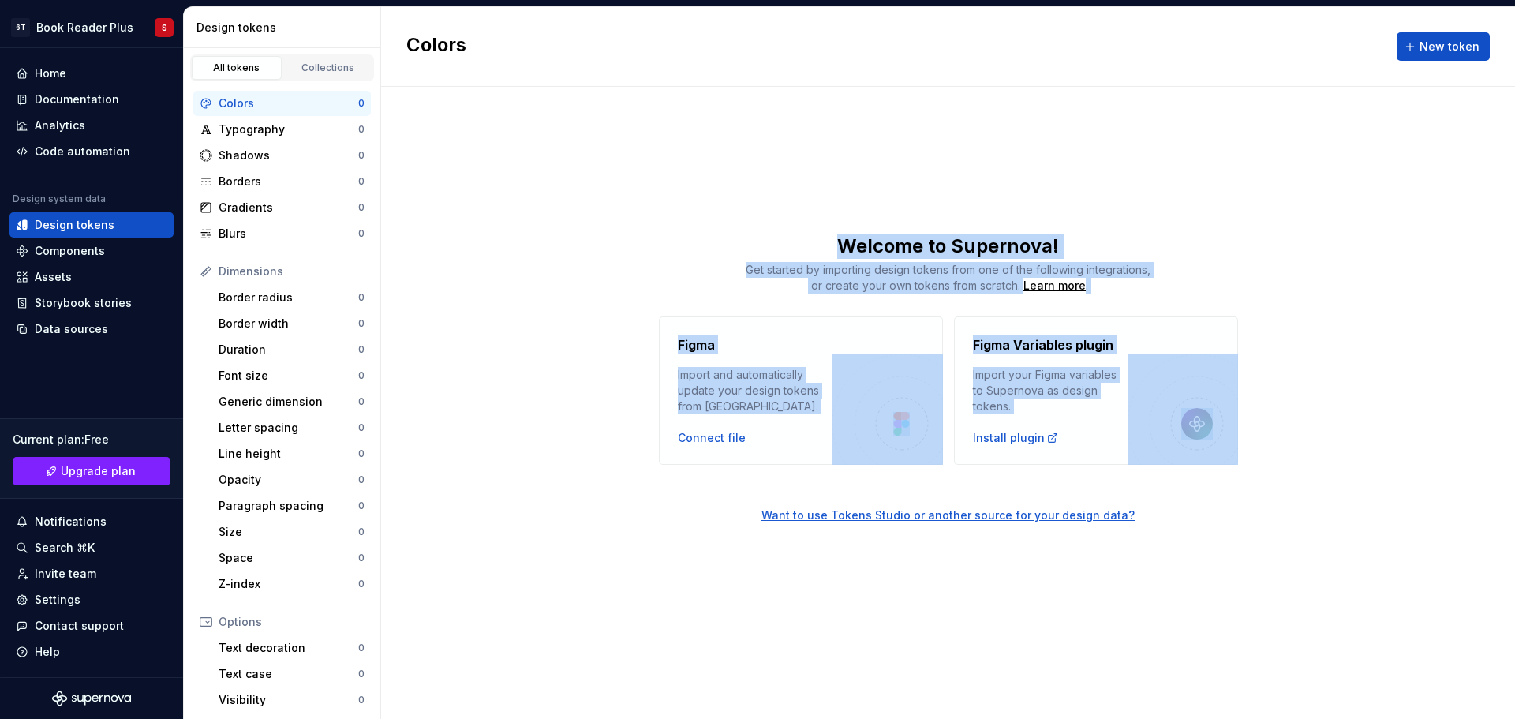
click at [611, 193] on div "Colors New token Welcome to Supernova! Get started by importing design tokens f…" at bounding box center [948, 363] width 1134 height 712
click at [613, 188] on div "Colors New token Welcome to Supernova! Get started by importing design tokens f…" at bounding box center [948, 363] width 1134 height 712
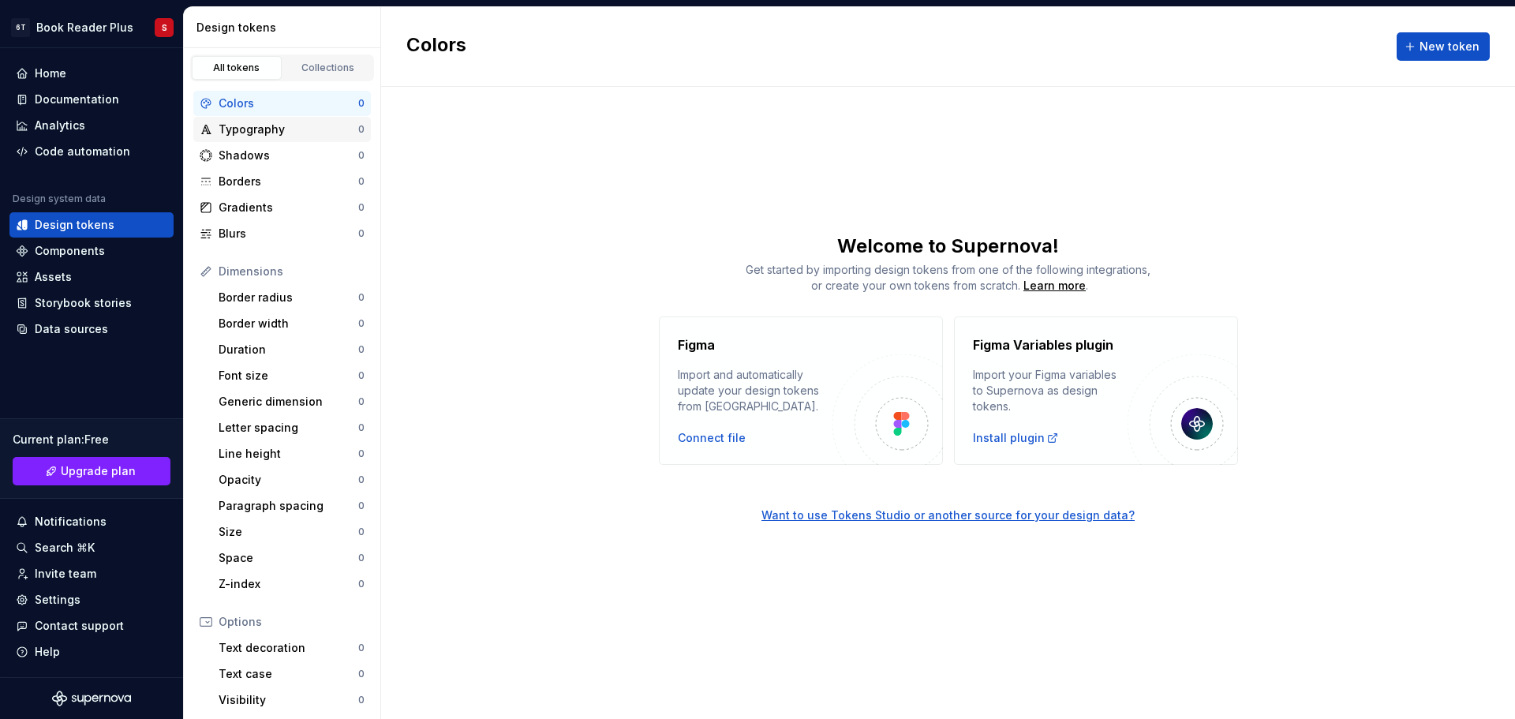
click at [279, 129] on div "Typography" at bounding box center [289, 129] width 140 height 16
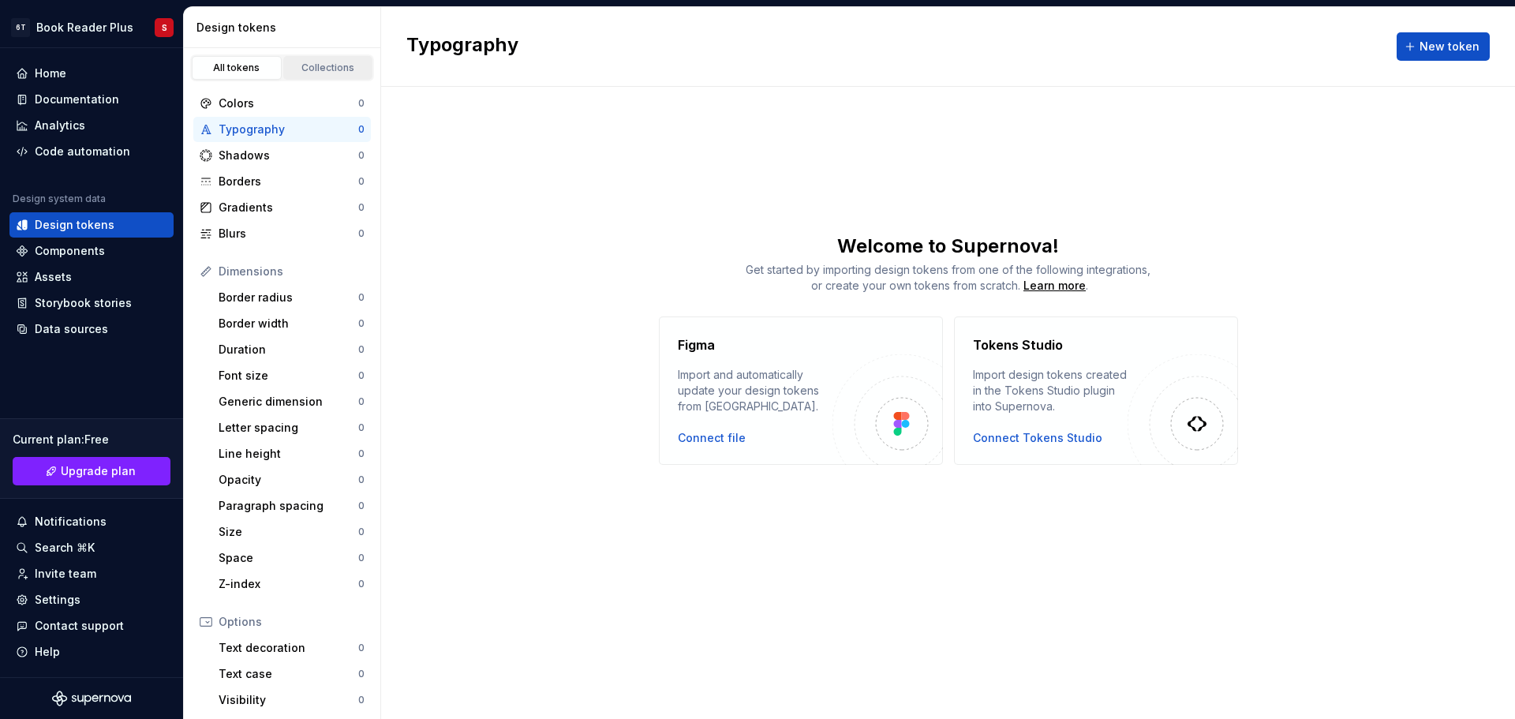
click at [338, 66] on div "Collections" at bounding box center [328, 68] width 79 height 13
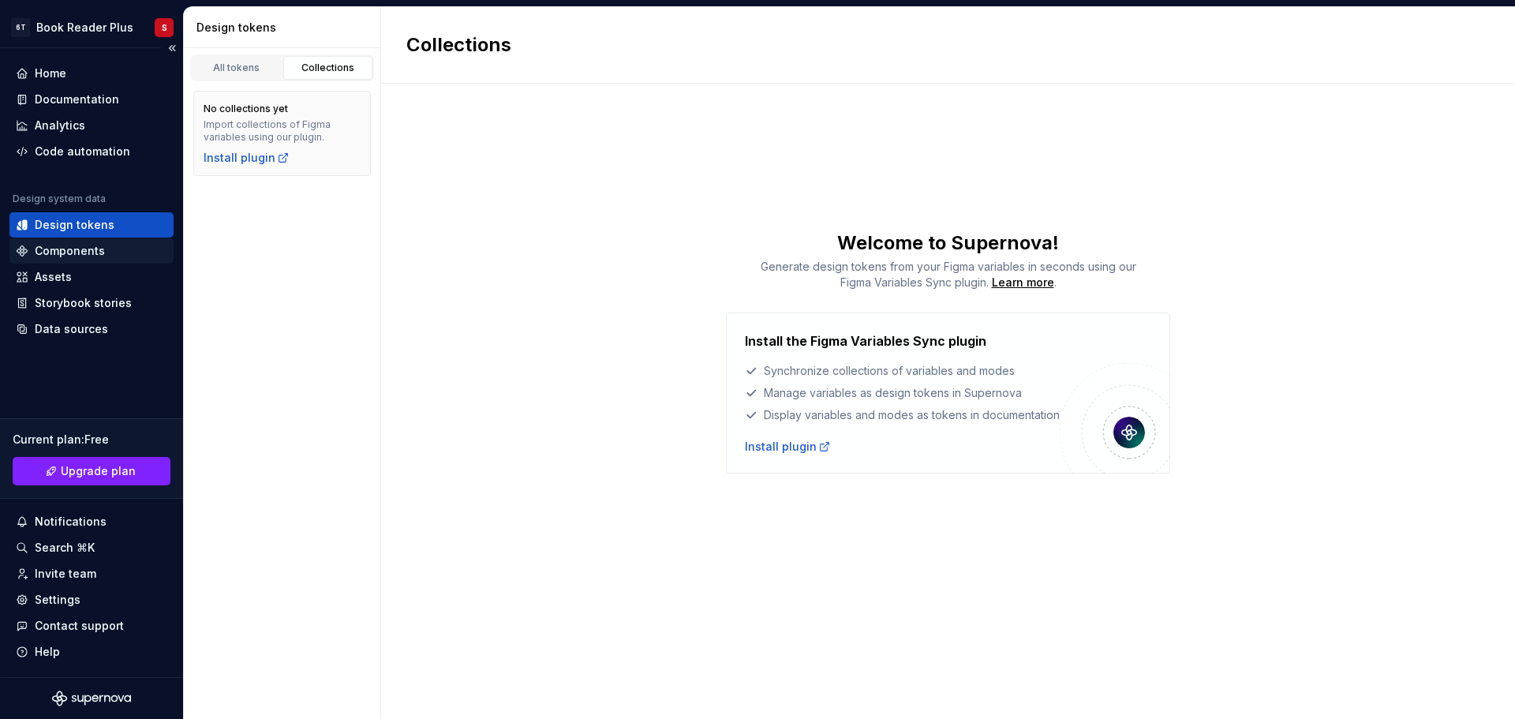
click at [67, 247] on div "Components" at bounding box center [70, 251] width 70 height 16
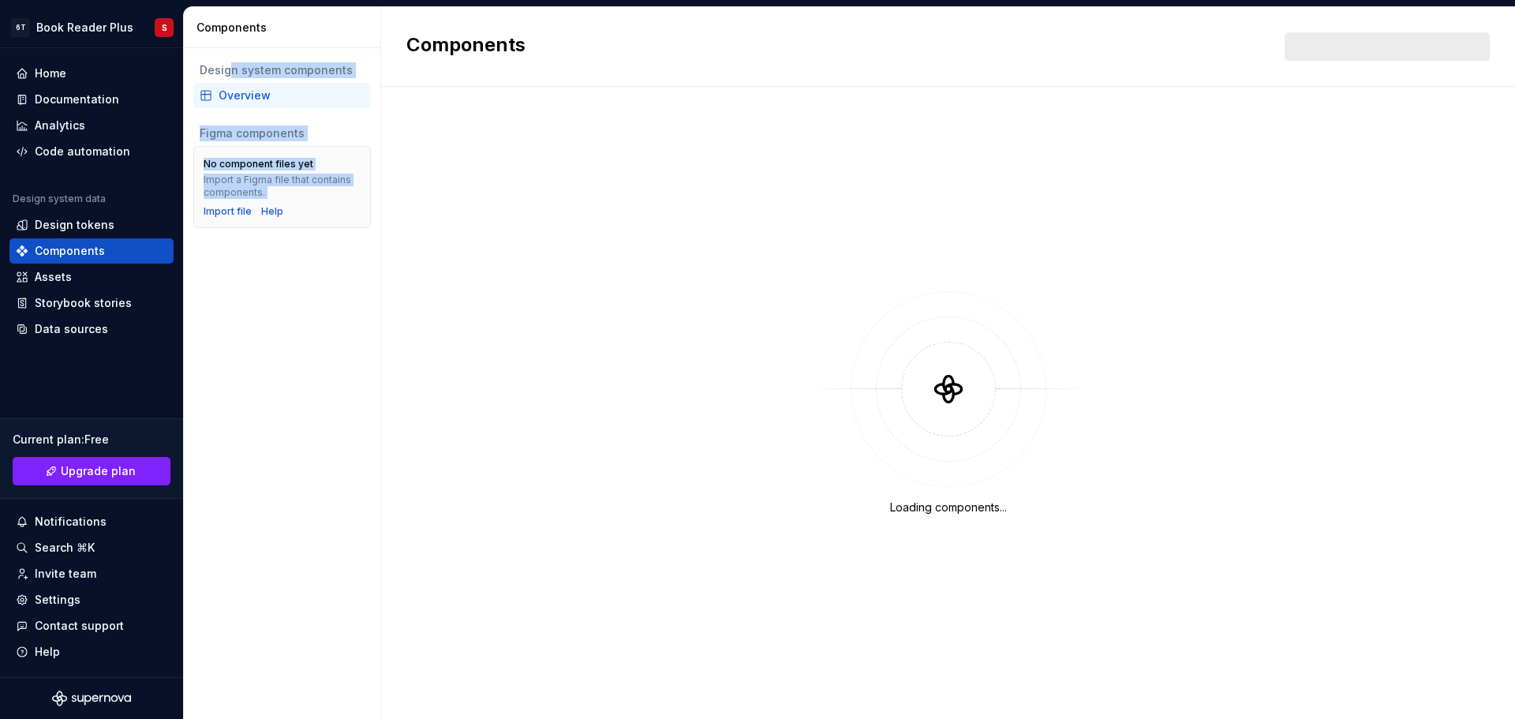
drag, startPoint x: 243, startPoint y: 73, endPoint x: 343, endPoint y: 353, distance: 297.5
click at [353, 335] on div "Design system components Overview Figma components No component files yet Impor…" at bounding box center [282, 383] width 196 height 671
click at [343, 353] on div "Design system components Overview Figma components No component files yet Impor…" at bounding box center [282, 383] width 196 height 671
click at [50, 277] on div "Assets" at bounding box center [53, 277] width 37 height 16
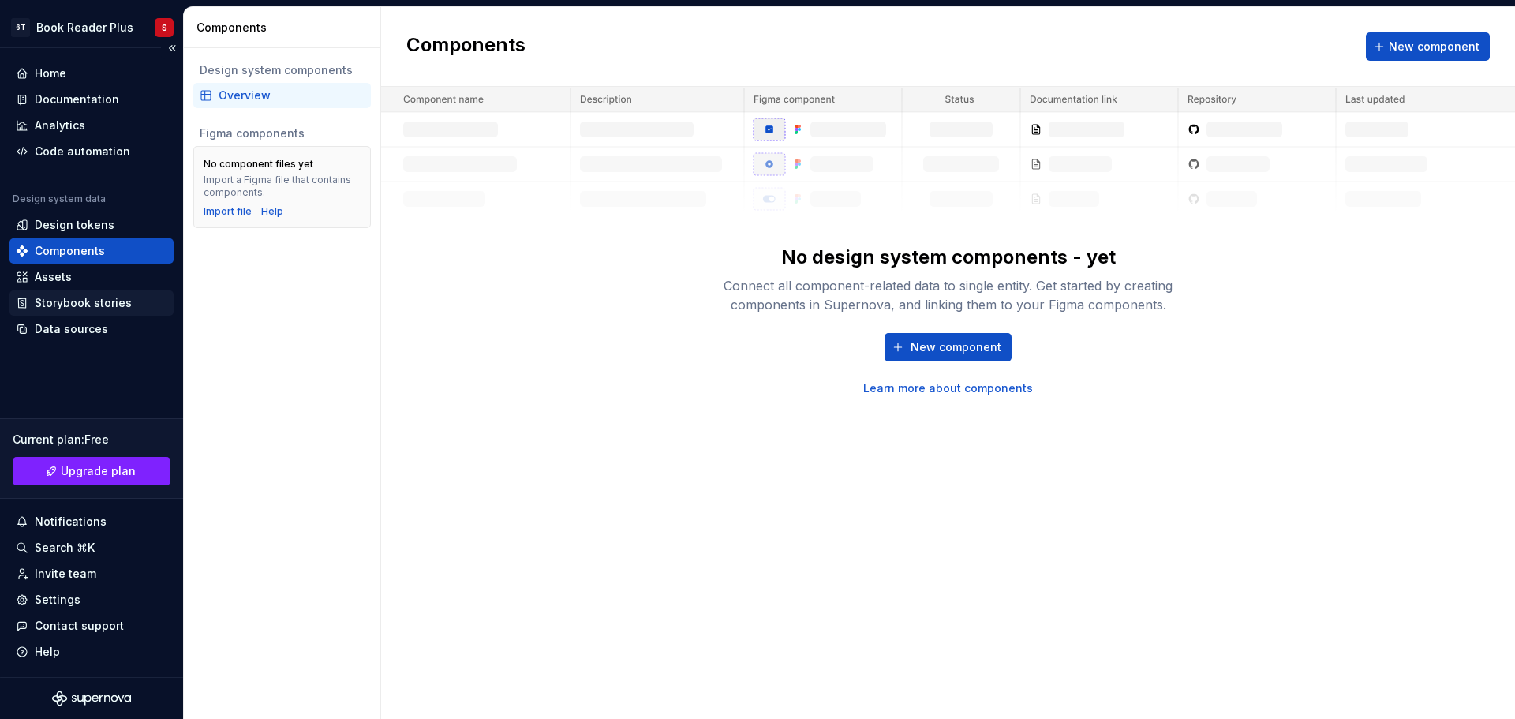
click at [53, 304] on div "Storybook stories" at bounding box center [83, 303] width 97 height 16
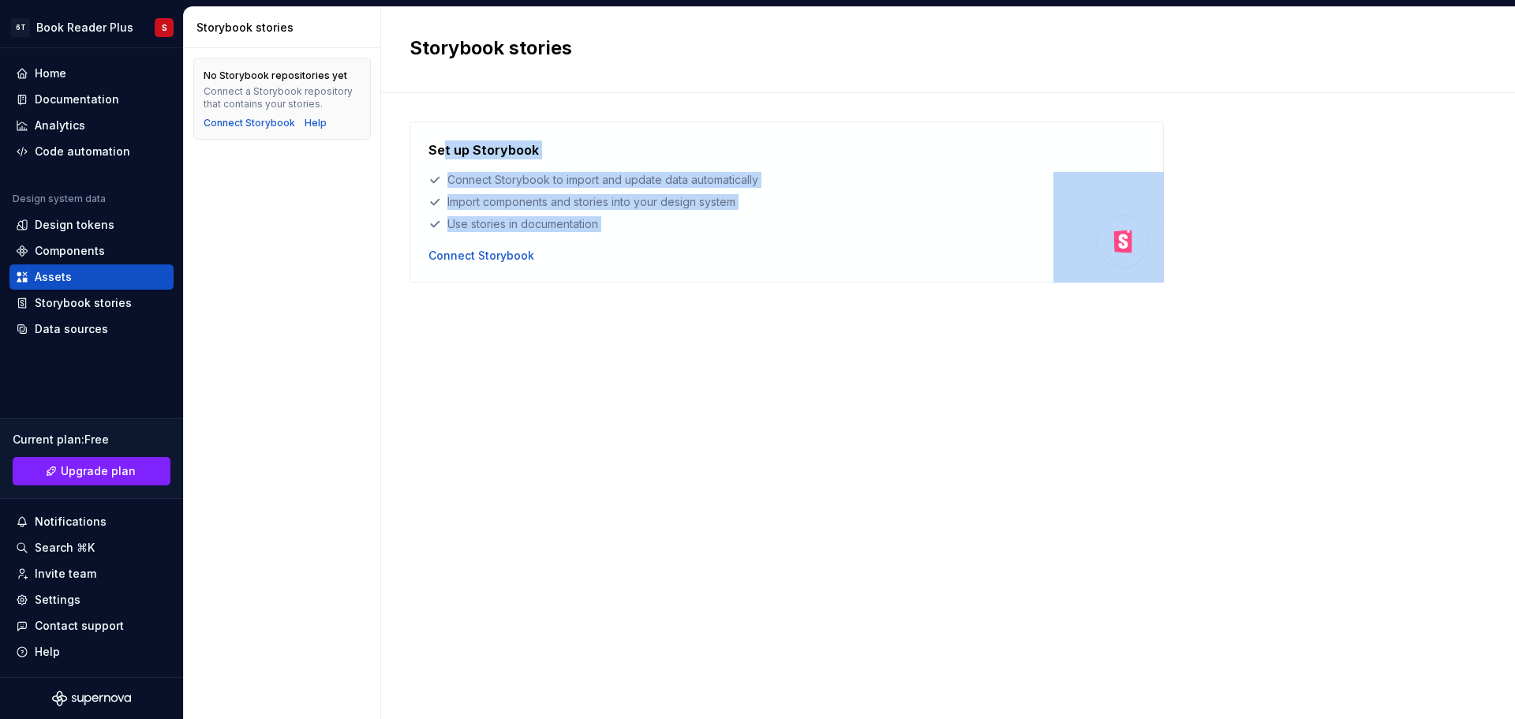
drag, startPoint x: 622, startPoint y: 194, endPoint x: 761, endPoint y: 258, distance: 152.1
click at [761, 258] on div "Set up Storybook Connect Storybook to import and update data automatically Impo…" at bounding box center [740, 201] width 625 height 123
click at [756, 213] on div "Set up Storybook Connect Storybook to import and update data automatically Impo…" at bounding box center [740, 186] width 625 height 92
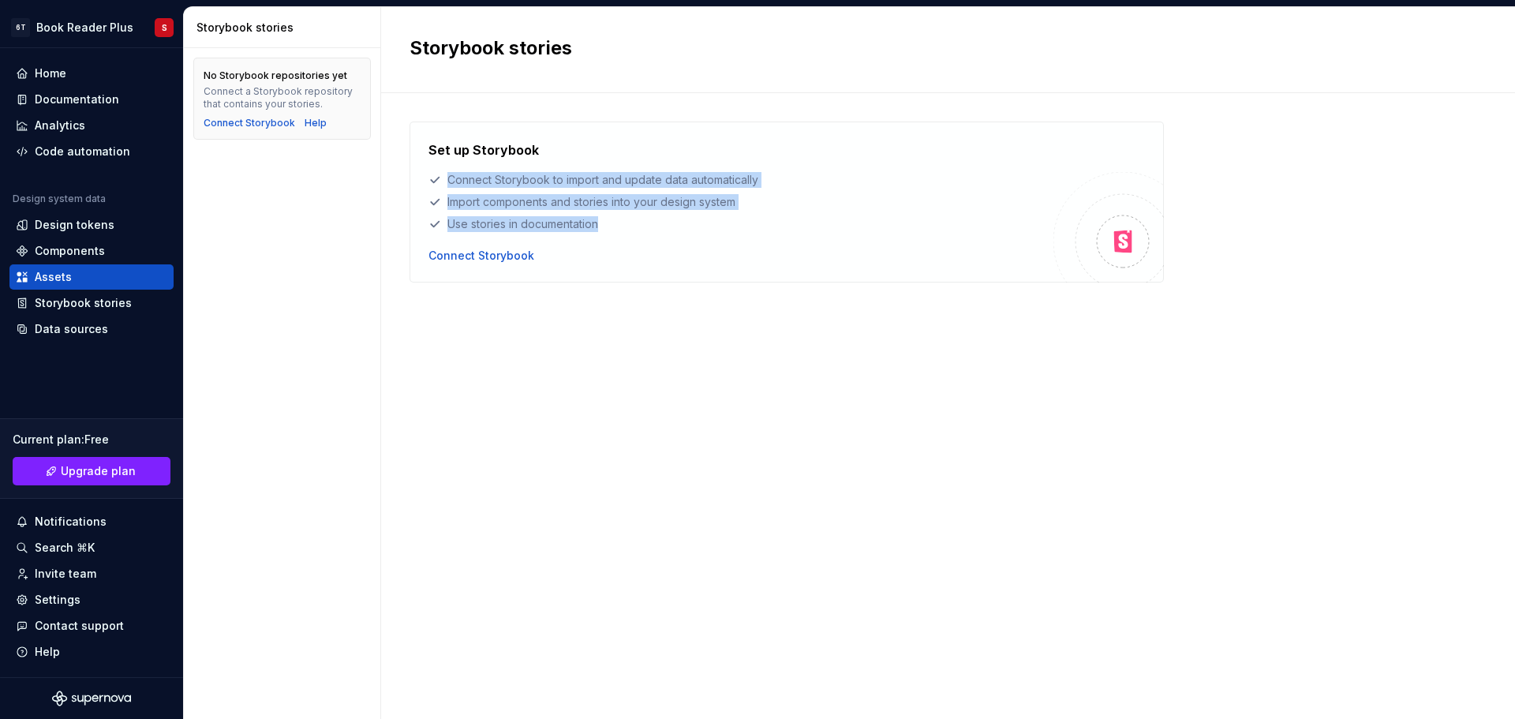
drag, startPoint x: 688, startPoint y: 237, endPoint x: 552, endPoint y: 160, distance: 156.2
click at [552, 160] on div "Set up Storybook Connect Storybook to import and update data automatically Impo…" at bounding box center [740, 201] width 625 height 123
click at [552, 160] on div "Set up Storybook Connect Storybook to import and update data automatically Impo…" at bounding box center [740, 186] width 625 height 92
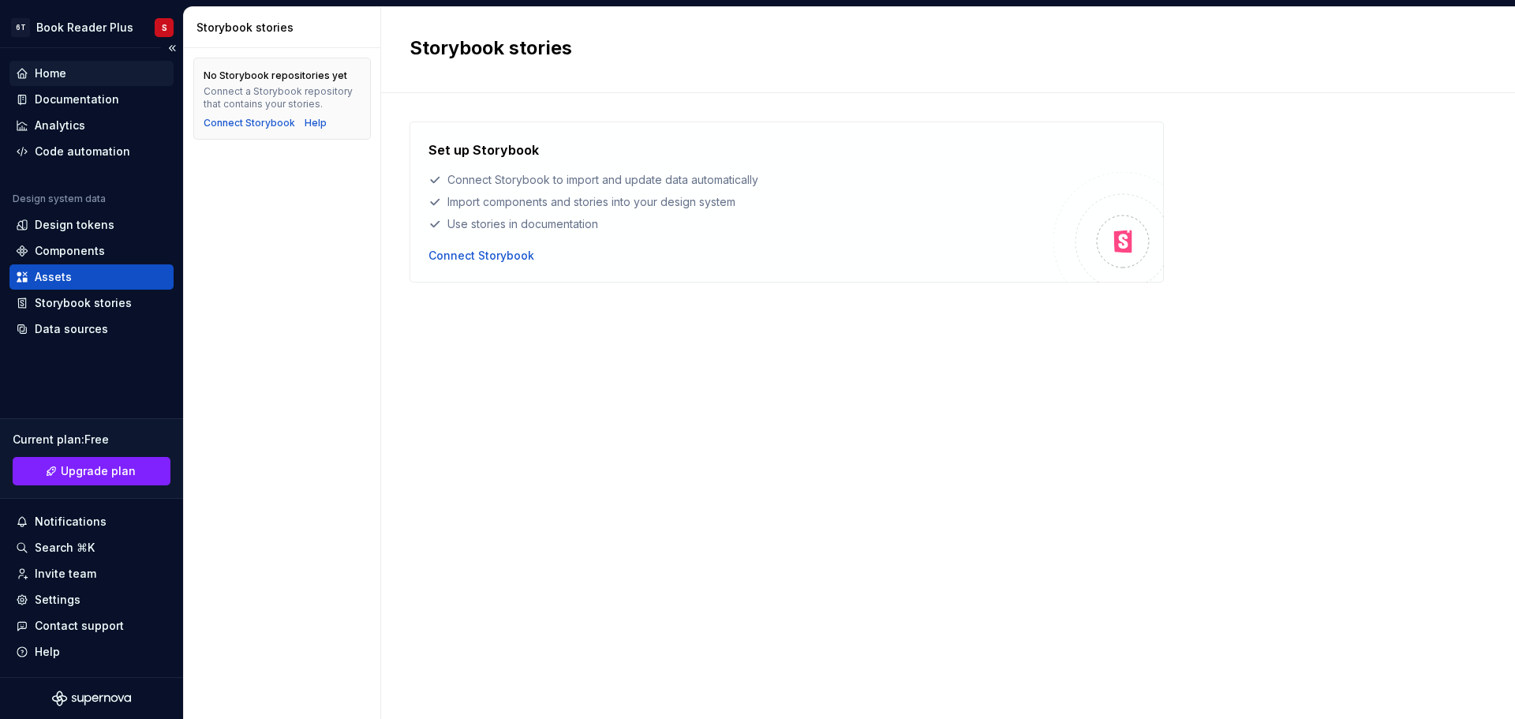
click at [98, 66] on div "Home" at bounding box center [91, 73] width 151 height 16
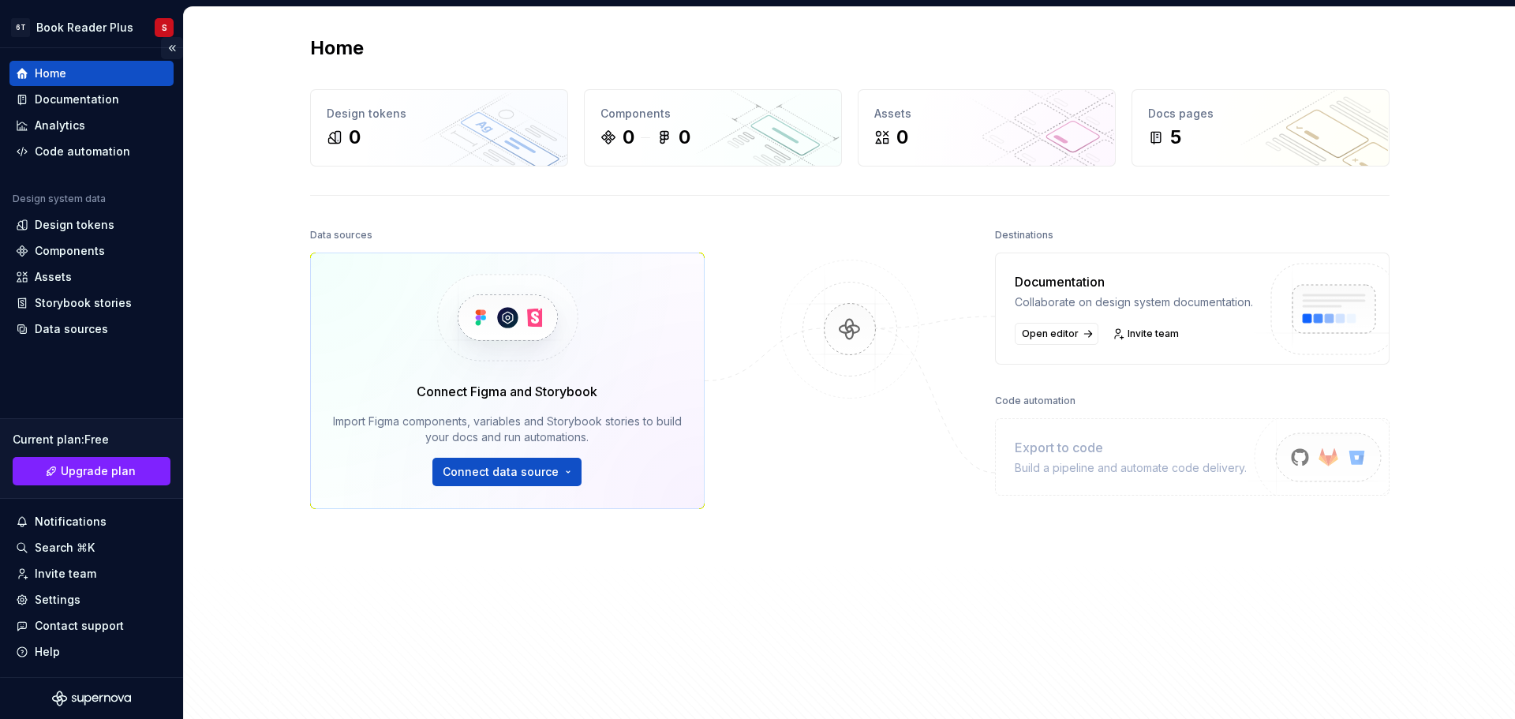
click at [169, 50] on button "Collapse sidebar" at bounding box center [172, 48] width 22 height 22
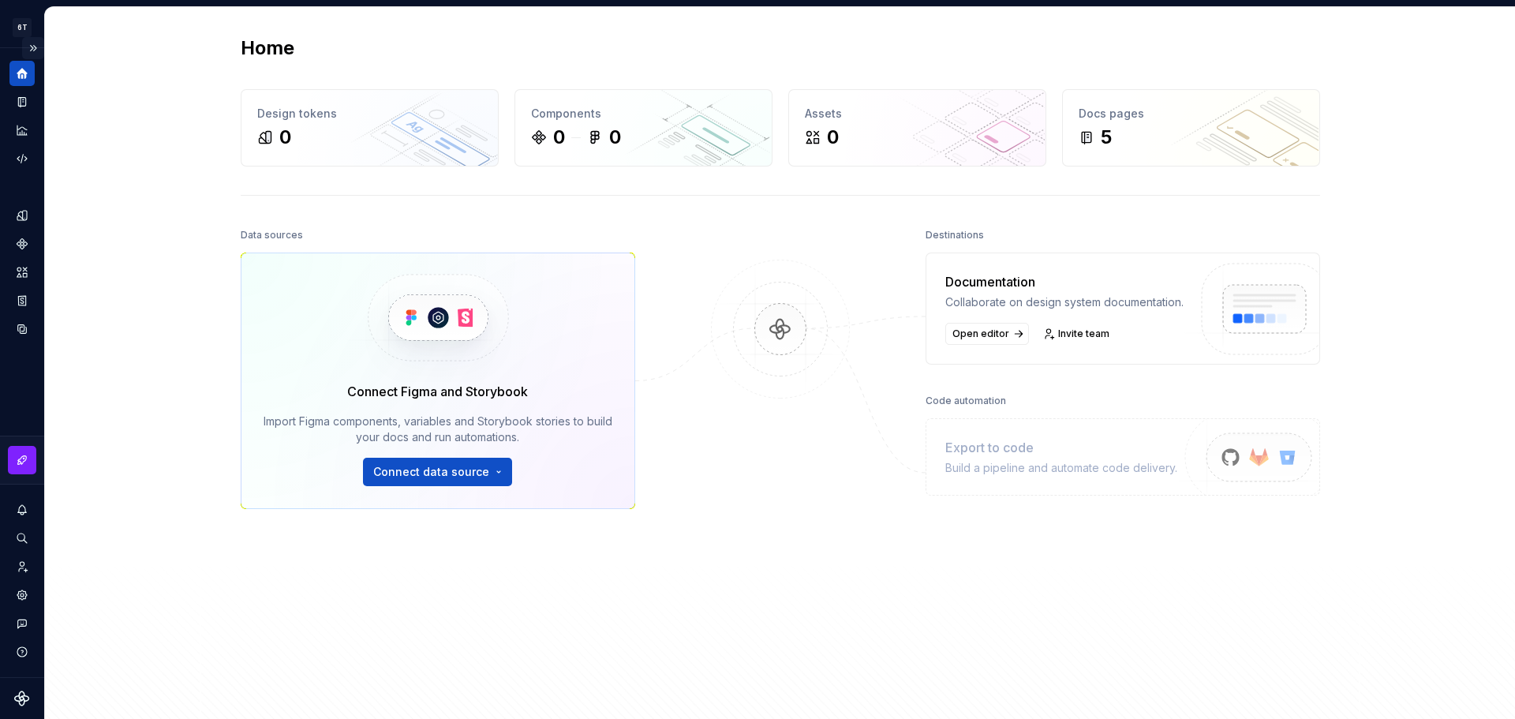
click at [31, 47] on button "Expand sidebar" at bounding box center [33, 48] width 22 height 22
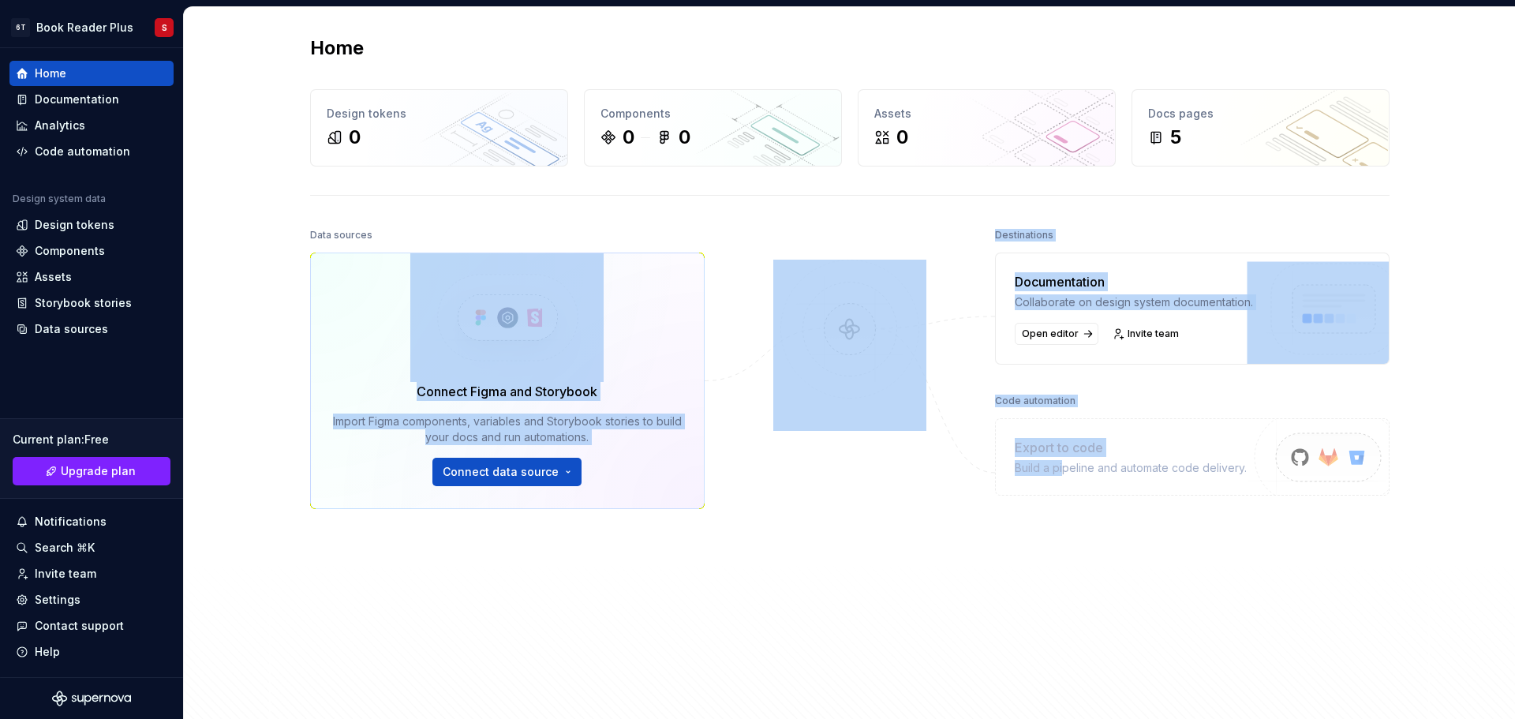
drag, startPoint x: 334, startPoint y: 299, endPoint x: 1092, endPoint y: 576, distance: 807.2
click at [1076, 576] on div "Data sources Connect Figma and Storybook Import Figma components, variables and…" at bounding box center [849, 471] width 1079 height 495
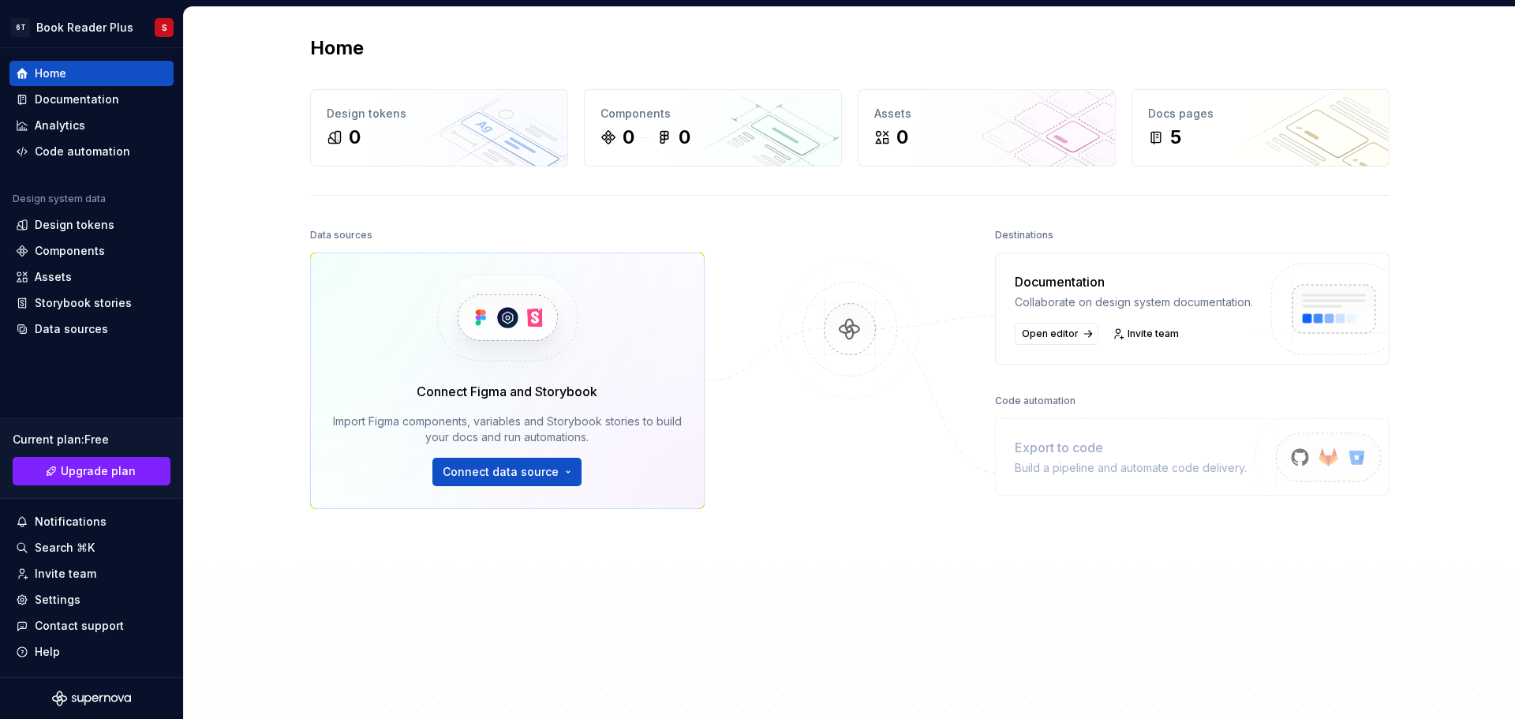
click at [1092, 577] on div "Destinations Documentation Collaborate on design system documentation. Open edi…" at bounding box center [1192, 440] width 394 height 432
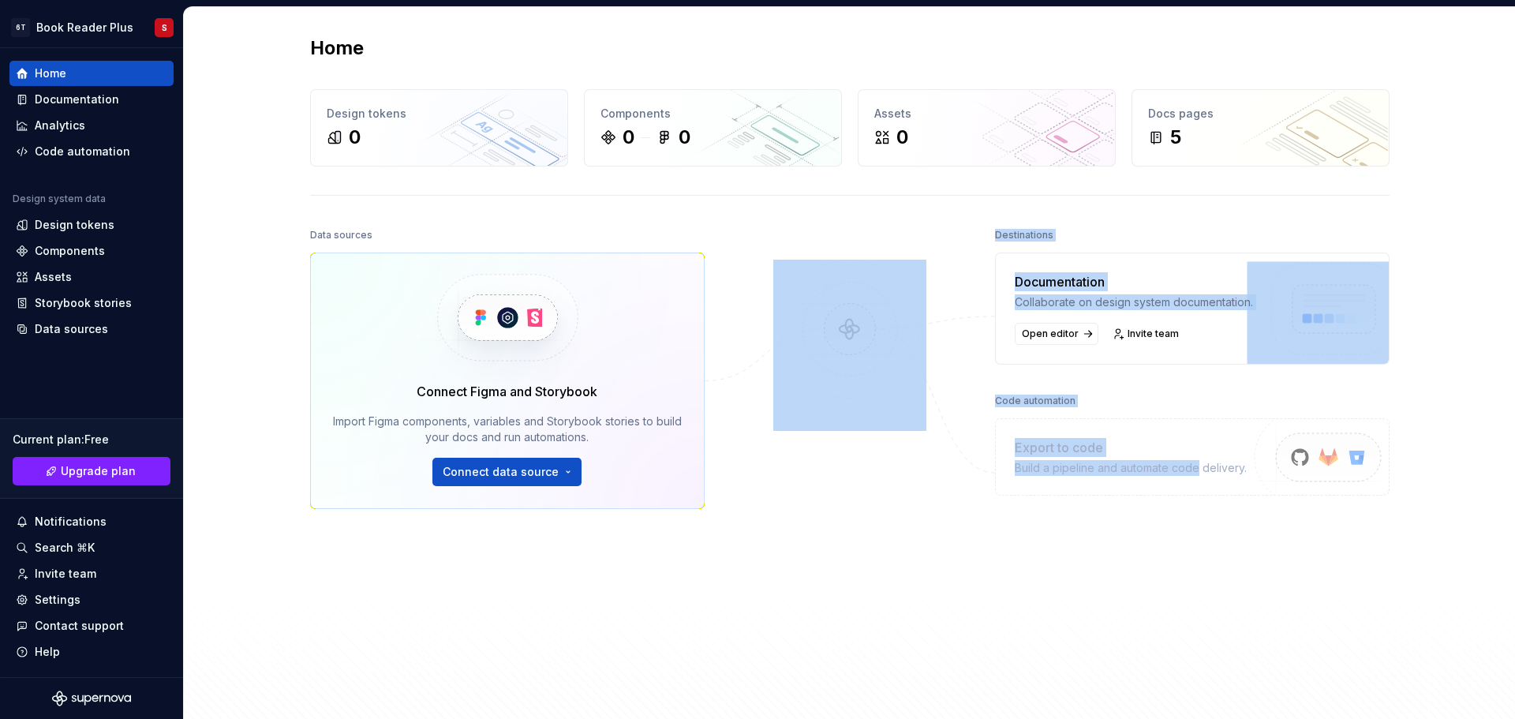
drag, startPoint x: 1194, startPoint y: 604, endPoint x: 951, endPoint y: 267, distance: 415.4
click at [951, 267] on div "Data sources Connect Figma and Storybook Import Figma components, variables and…" at bounding box center [849, 471] width 1079 height 495
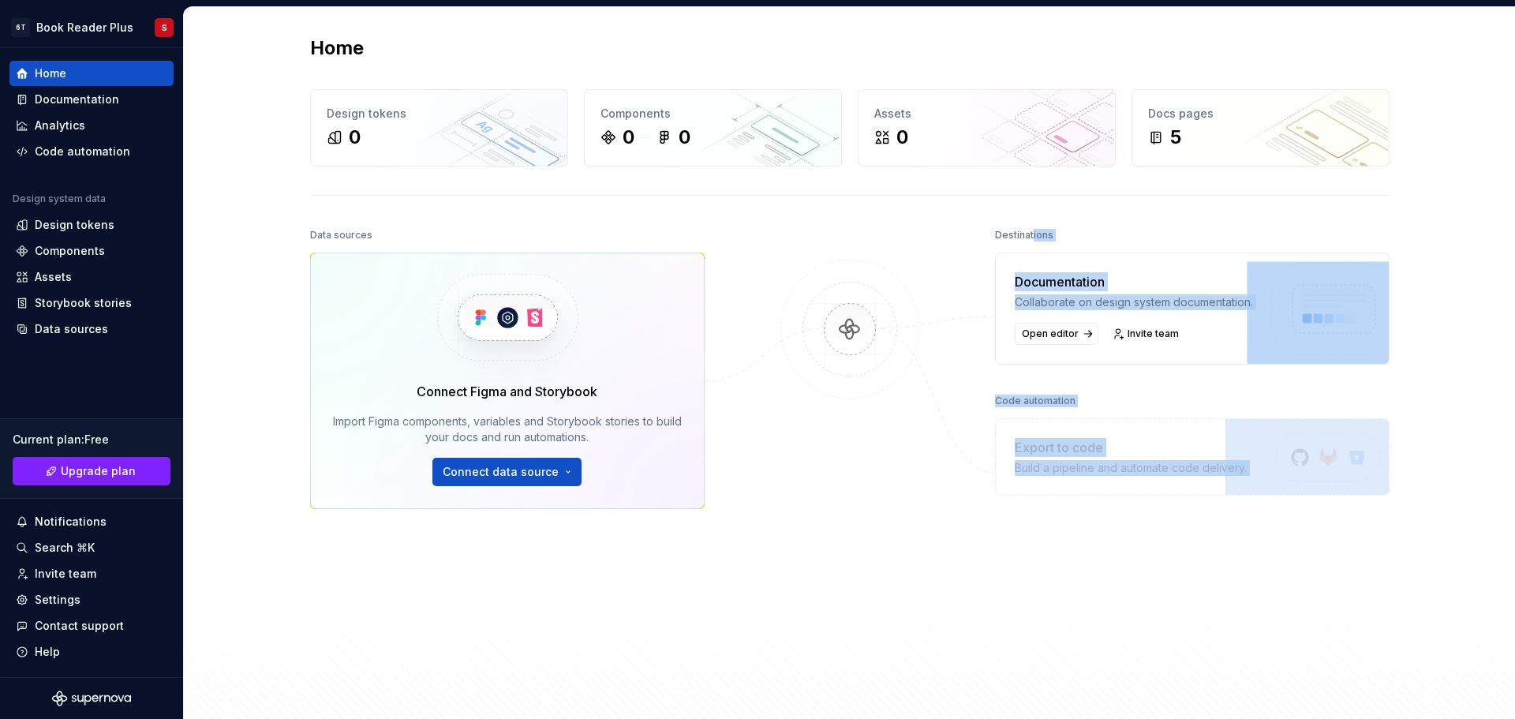
drag, startPoint x: 1199, startPoint y: 301, endPoint x: 1344, endPoint y: 564, distance: 300.2
click at [1344, 564] on div "Destinations Documentation Collaborate on design system documentation. Open edi…" at bounding box center [1192, 440] width 394 height 432
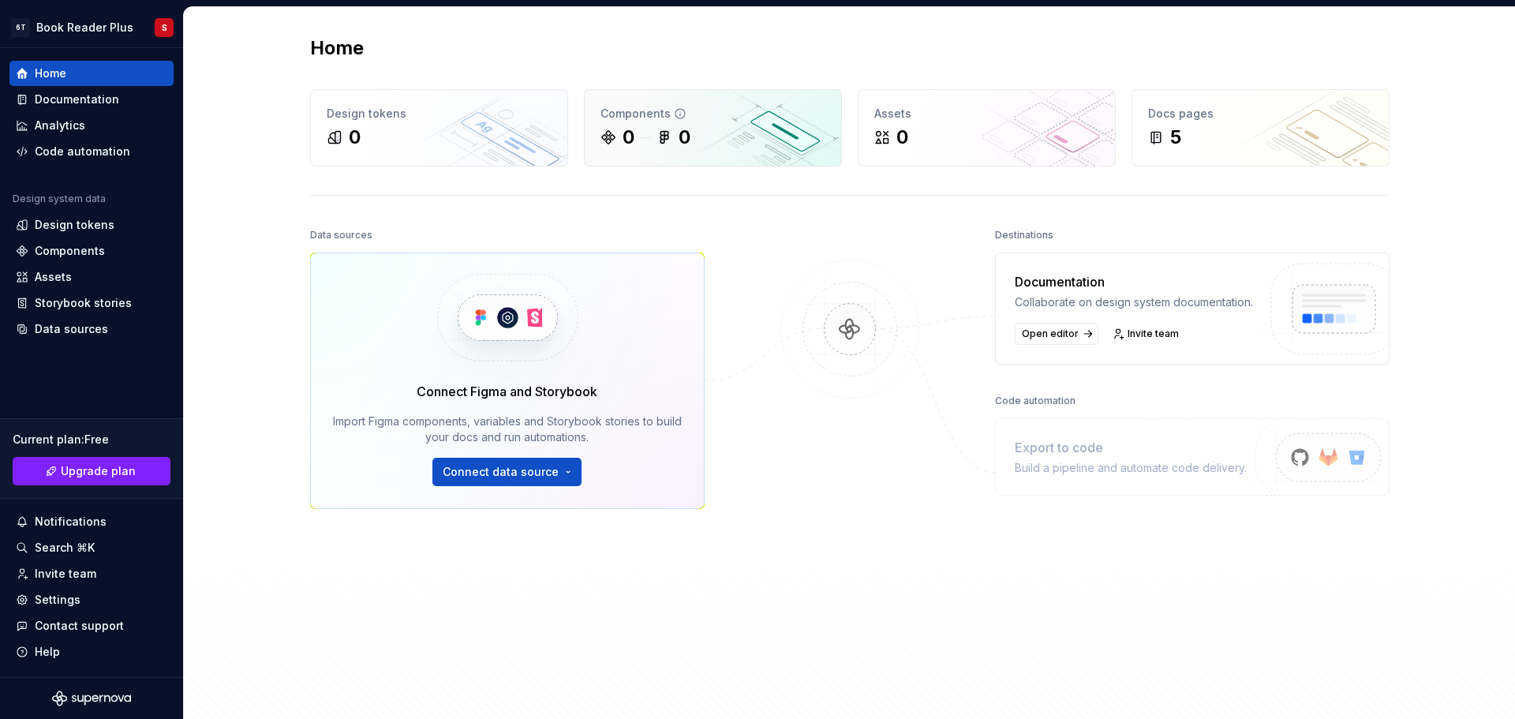
click at [611, 113] on div "Components" at bounding box center [712, 114] width 225 height 16
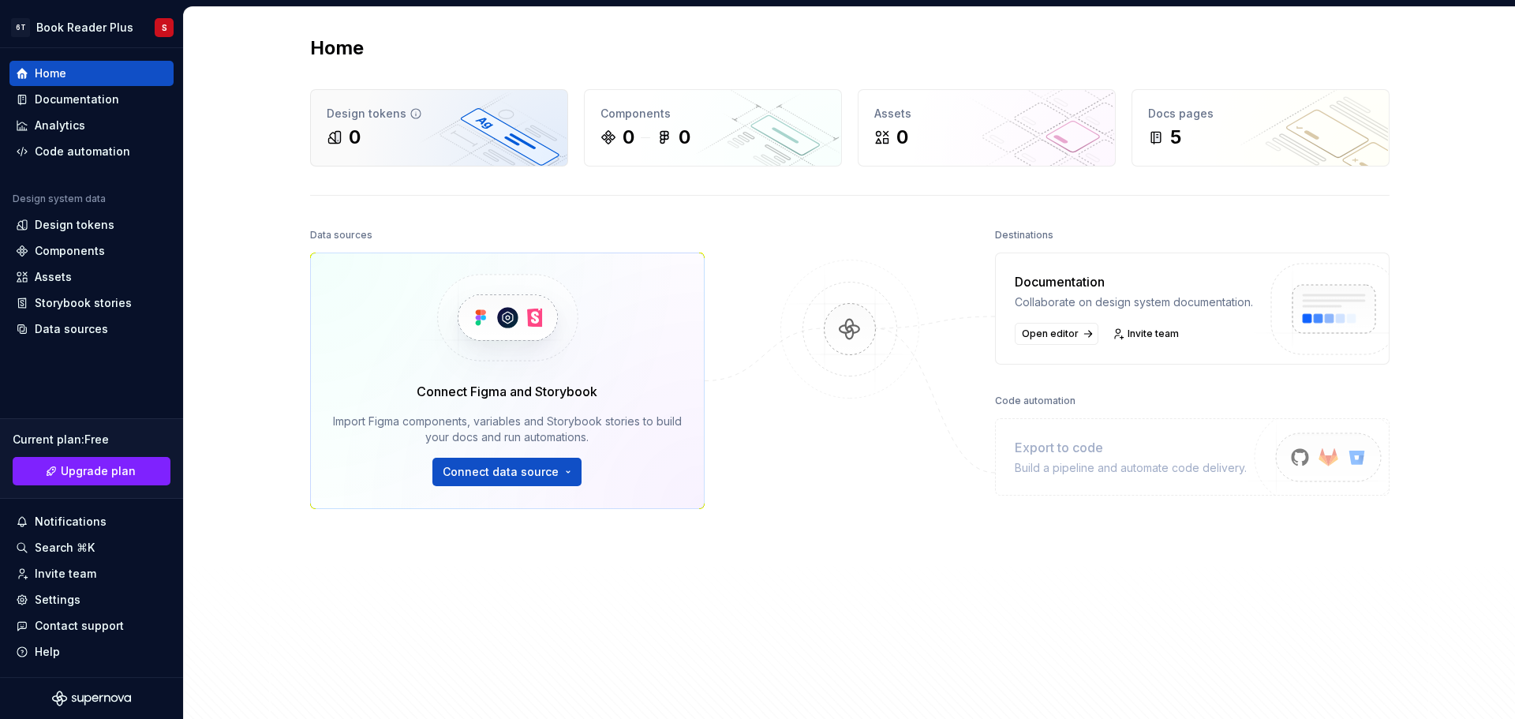
click at [327, 104] on div "Design tokens 0" at bounding box center [439, 128] width 256 height 76
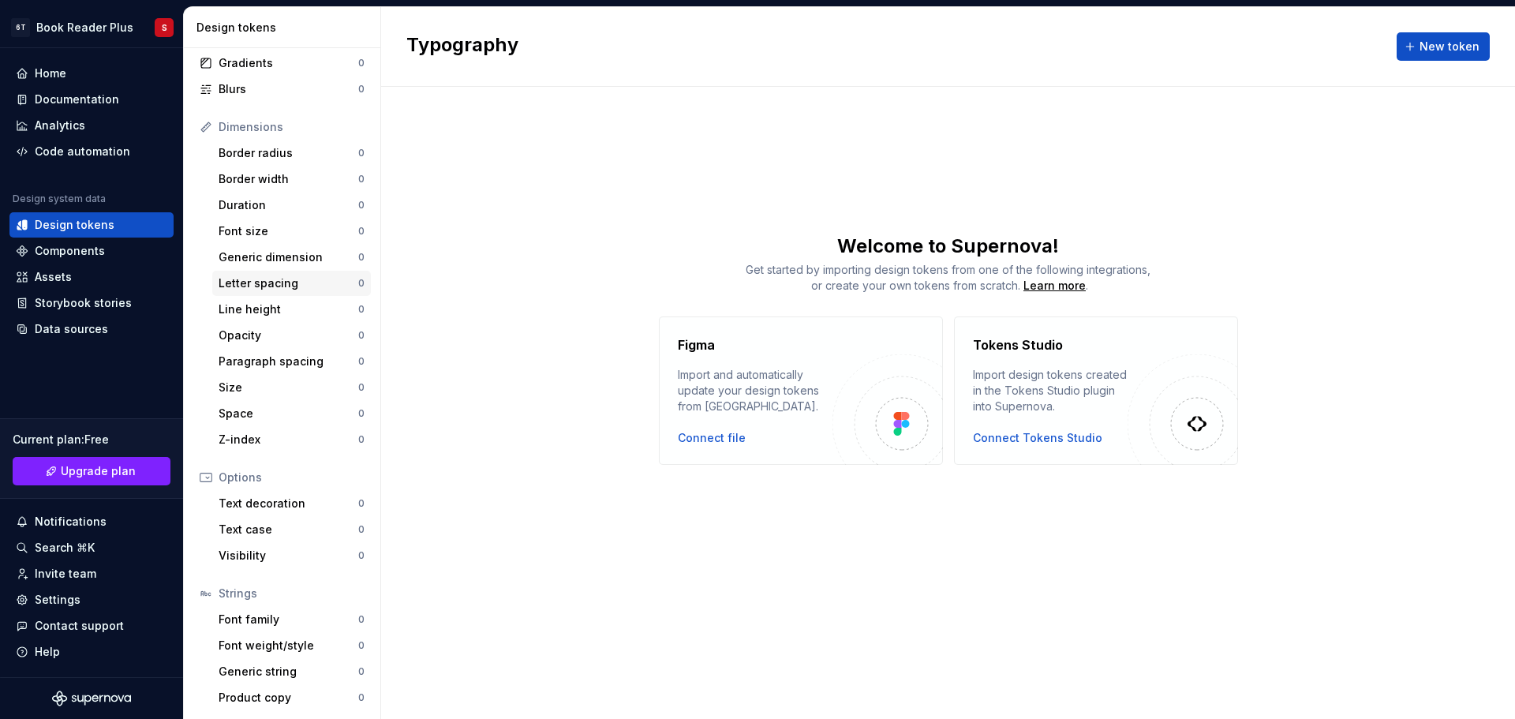
scroll to position [145, 0]
click at [259, 502] on div "Text decoration" at bounding box center [289, 503] width 140 height 16
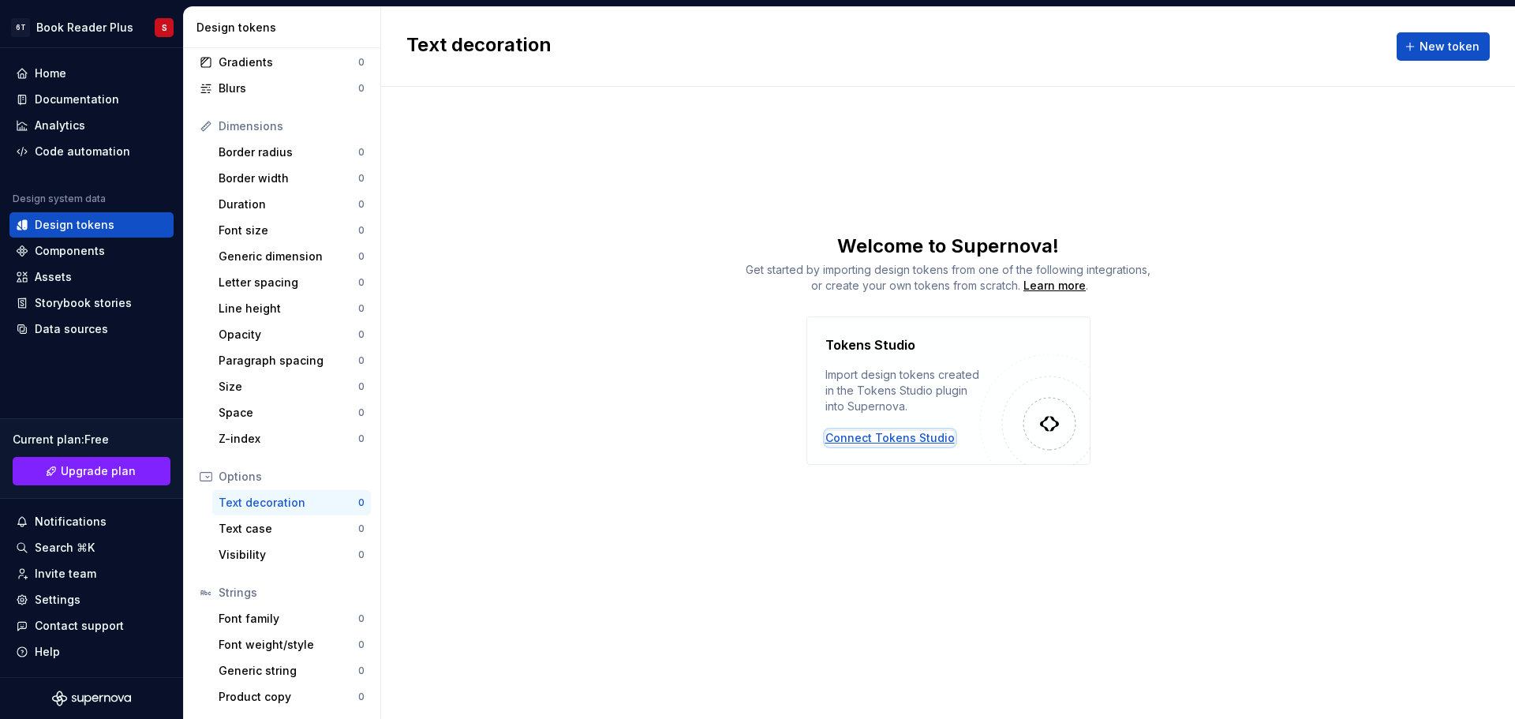
click at [865, 434] on div "Connect Tokens Studio" at bounding box center [889, 438] width 129 height 16
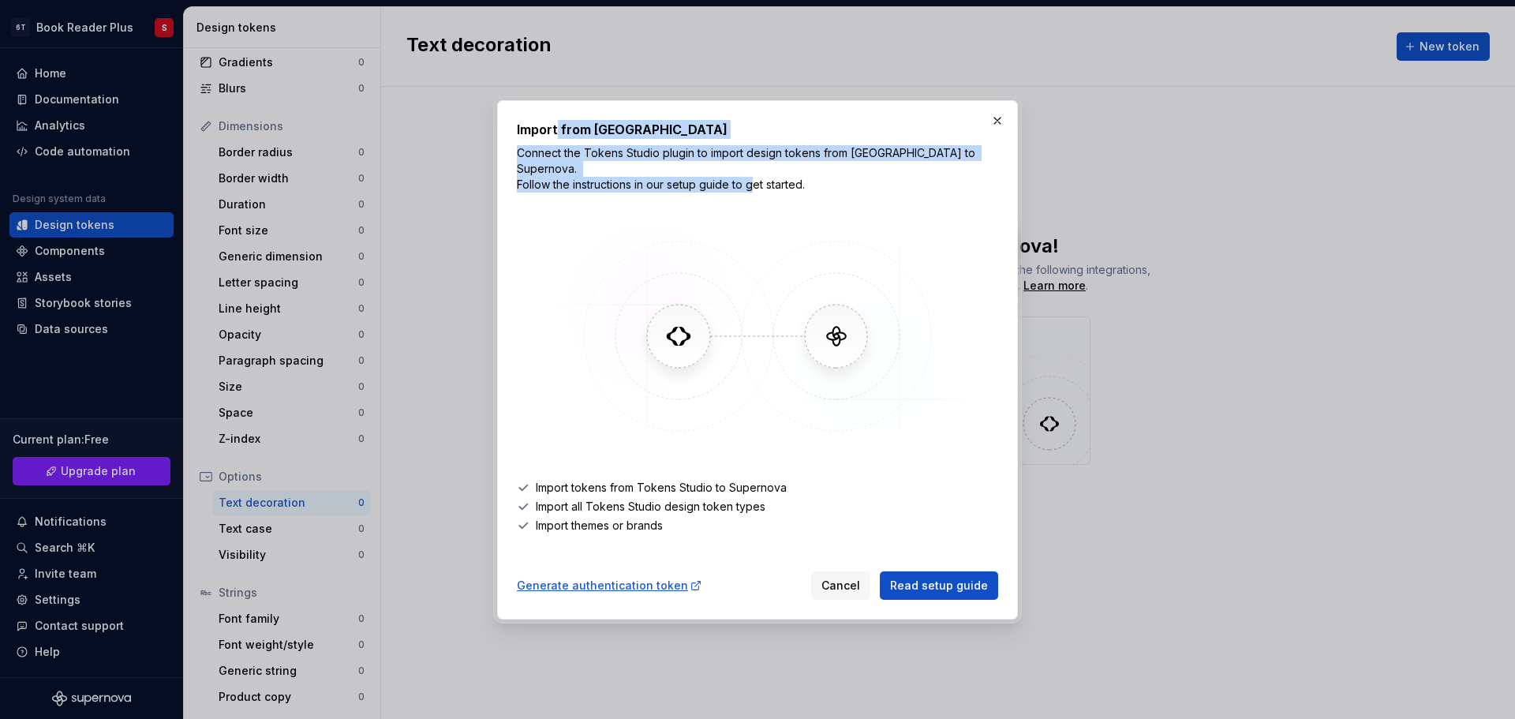
drag, startPoint x: 637, startPoint y: 154, endPoint x: 840, endPoint y: 182, distance: 205.5
click at [837, 183] on div "Import from Tokens Studio Connect the Tokens Studio plugin to import design tok…" at bounding box center [757, 156] width 481 height 73
drag, startPoint x: 840, startPoint y: 182, endPoint x: 876, endPoint y: 297, distance: 119.8
click at [840, 181] on p "Connect the Tokens Studio plugin to import design tokens from [GEOGRAPHIC_DATA]…" at bounding box center [757, 168] width 481 height 47
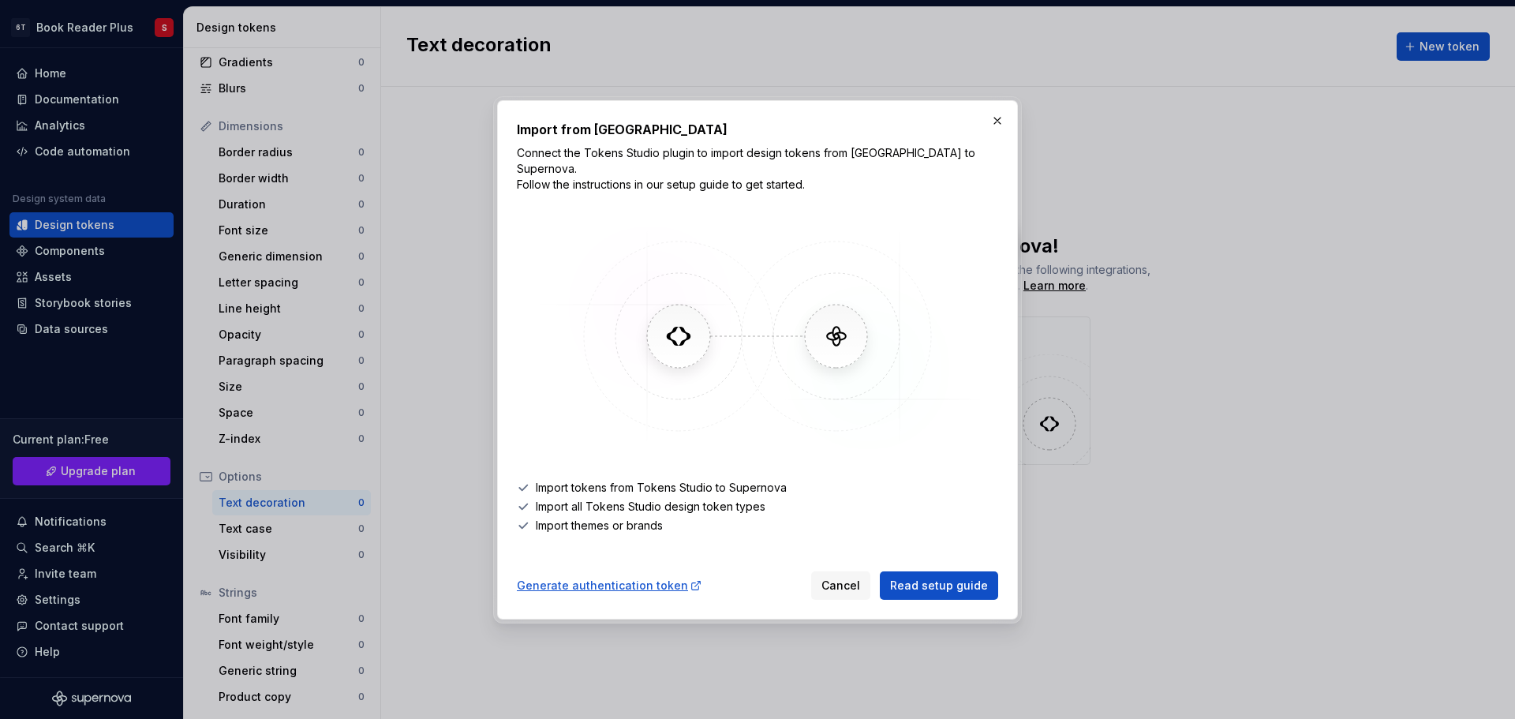
click at [644, 518] on li "Import themes or brands" at bounding box center [757, 526] width 481 height 16
drag, startPoint x: 599, startPoint y: 490, endPoint x: 704, endPoint y: 499, distance: 105.3
click at [697, 499] on li "Import all Tokens Studio design token types" at bounding box center [757, 507] width 481 height 16
click at [704, 499] on li "Import all Tokens Studio design token types" at bounding box center [757, 507] width 481 height 16
click at [871, 158] on p "Connect the Tokens Studio plugin to import design tokens from [GEOGRAPHIC_DATA]…" at bounding box center [757, 168] width 481 height 47
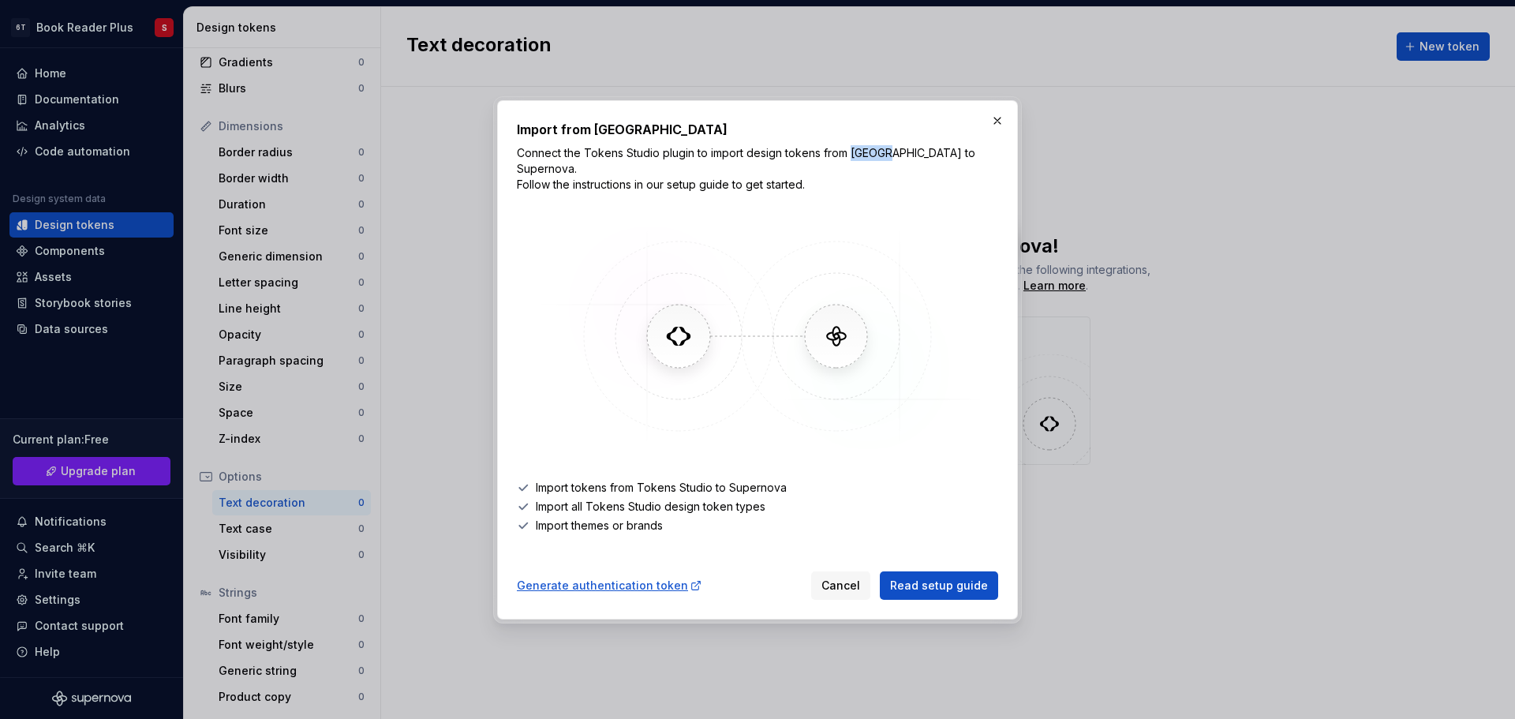
click at [871, 158] on p "Connect the Tokens Studio plugin to import design tokens from [GEOGRAPHIC_DATA]…" at bounding box center [757, 168] width 481 height 47
click at [998, 129] on button "button" at bounding box center [997, 121] width 22 height 22
